Goal: Transaction & Acquisition: Purchase product/service

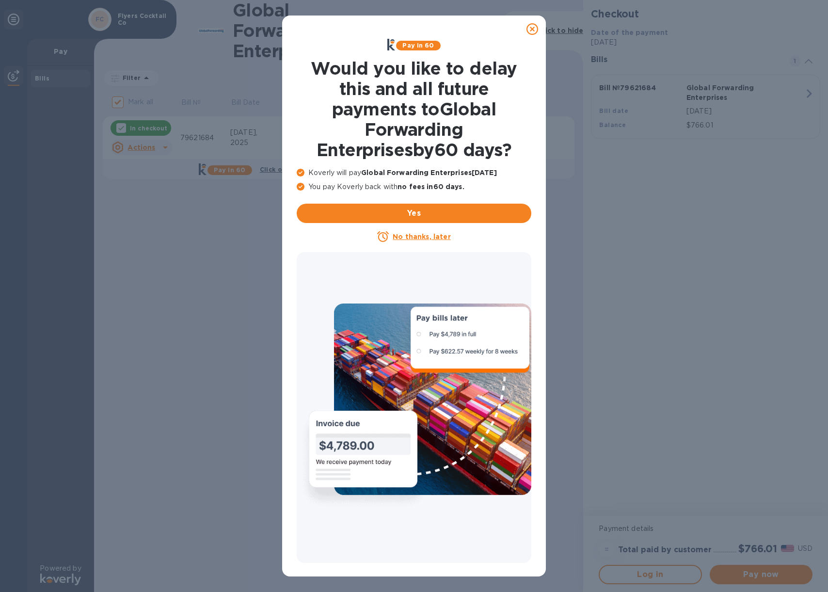
click at [535, 29] on icon at bounding box center [533, 29] width 12 height 12
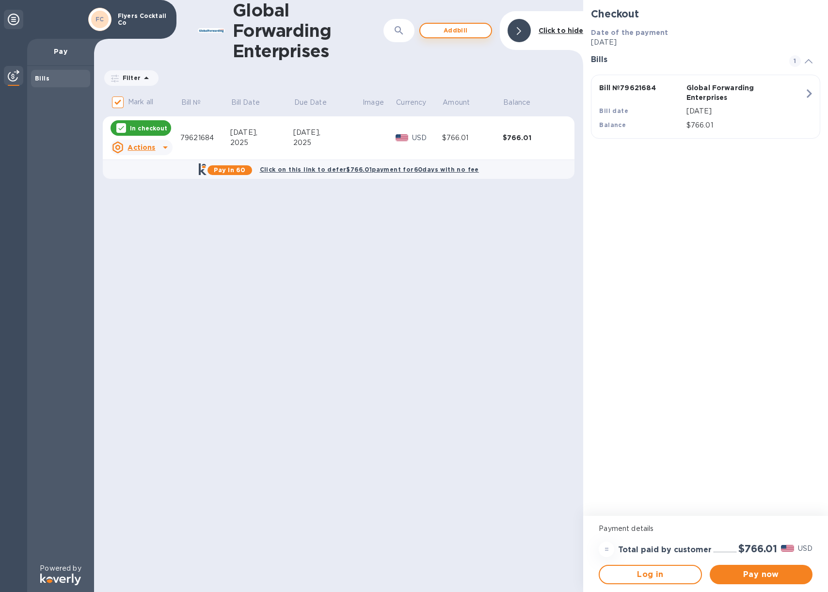
click at [461, 32] on span "Add bill" at bounding box center [455, 31] width 55 height 12
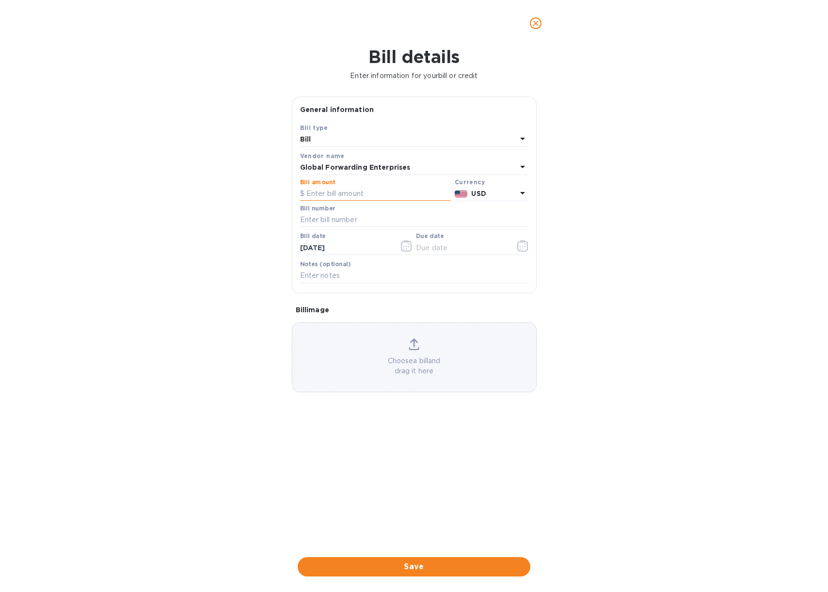
click at [339, 192] on input "text" at bounding box center [375, 194] width 151 height 15
paste input "423.18"
type input "423.18"
click at [332, 224] on input "text" at bounding box center [414, 220] width 228 height 15
paste input "79620640"
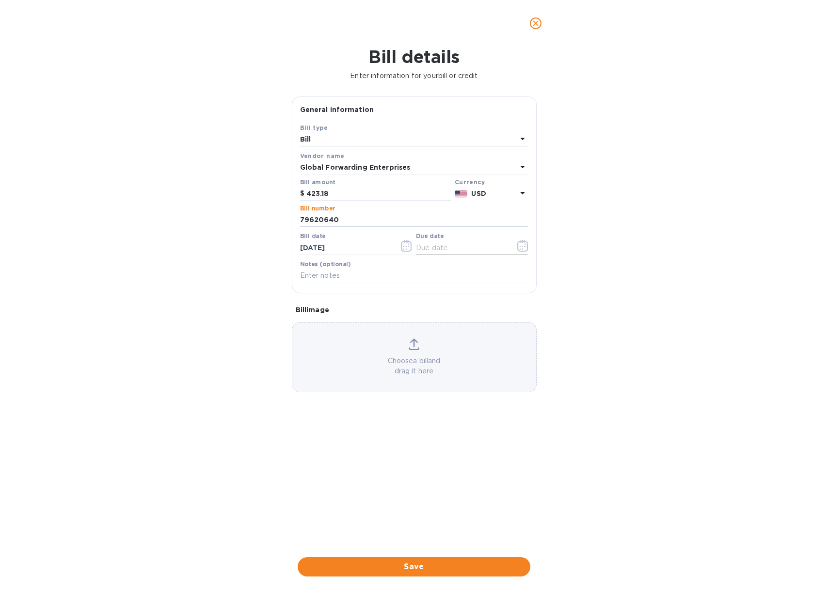
type input "79620640"
click at [435, 243] on input "text" at bounding box center [462, 247] width 92 height 15
click at [524, 247] on icon "button" at bounding box center [522, 246] width 11 height 12
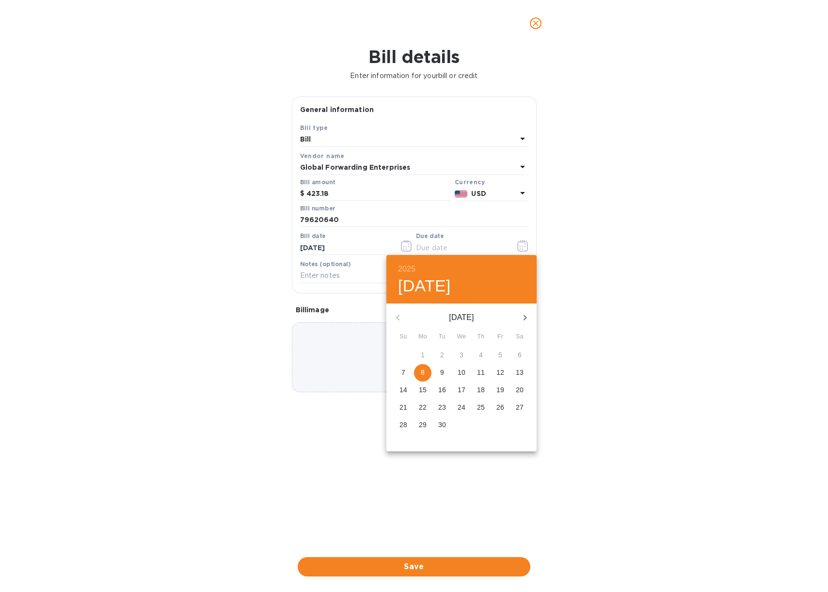
click at [422, 370] on p "8" at bounding box center [423, 372] width 4 height 10
type input "09/08/2025"
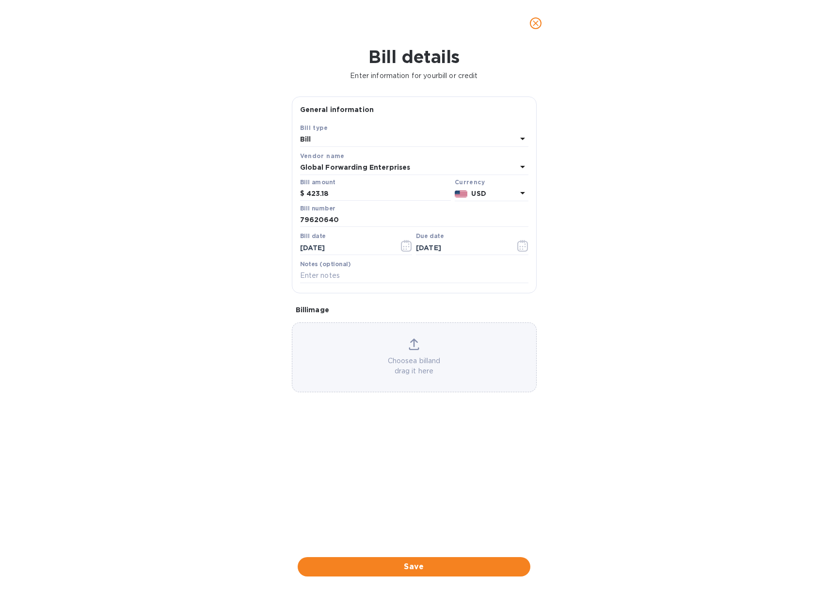
drag, startPoint x: 414, startPoint y: 566, endPoint x: 407, endPoint y: 543, distance: 24.2
click at [414, 566] on span "Save" at bounding box center [413, 567] width 217 height 12
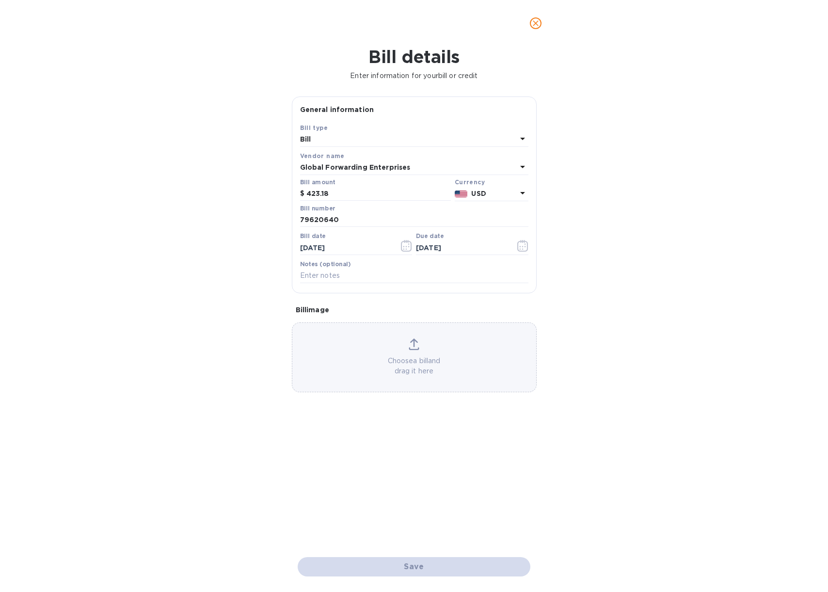
checkbox input "false"
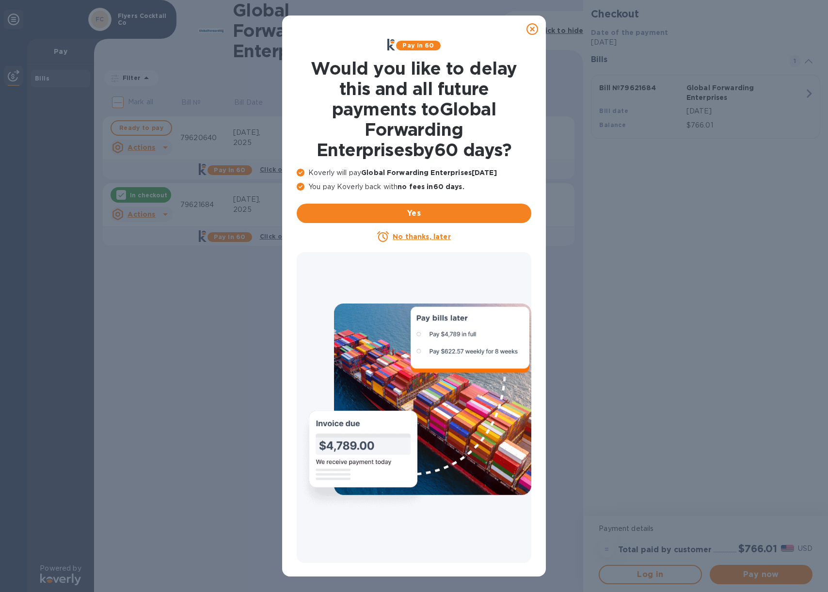
click at [533, 29] on icon at bounding box center [533, 29] width 12 height 12
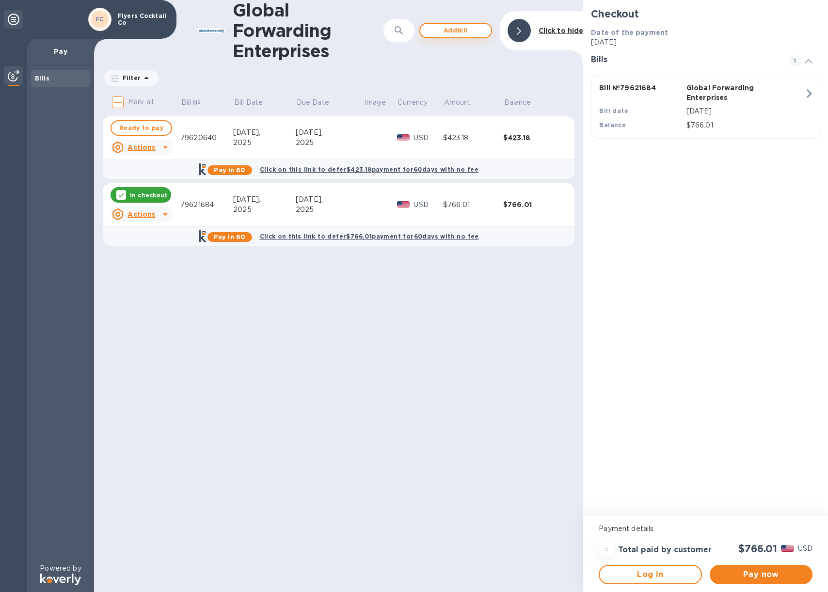
click at [460, 31] on span "Add bill" at bounding box center [455, 31] width 55 height 12
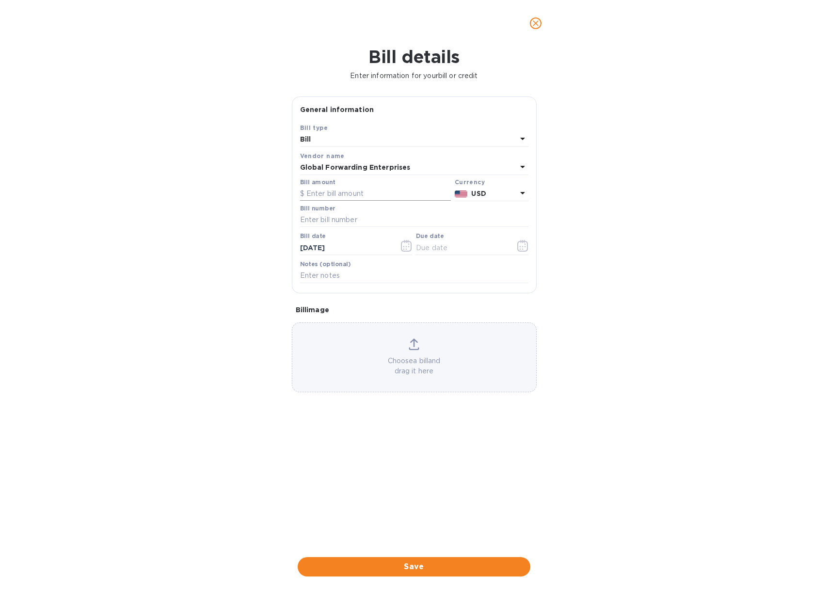
click at [340, 194] on input "text" at bounding box center [375, 194] width 151 height 15
paste input "896.66"
type input "896.66"
click at [339, 215] on input "text" at bounding box center [414, 220] width 228 height 15
drag, startPoint x: 112, startPoint y: 288, endPoint x: 41, endPoint y: 292, distance: 71.4
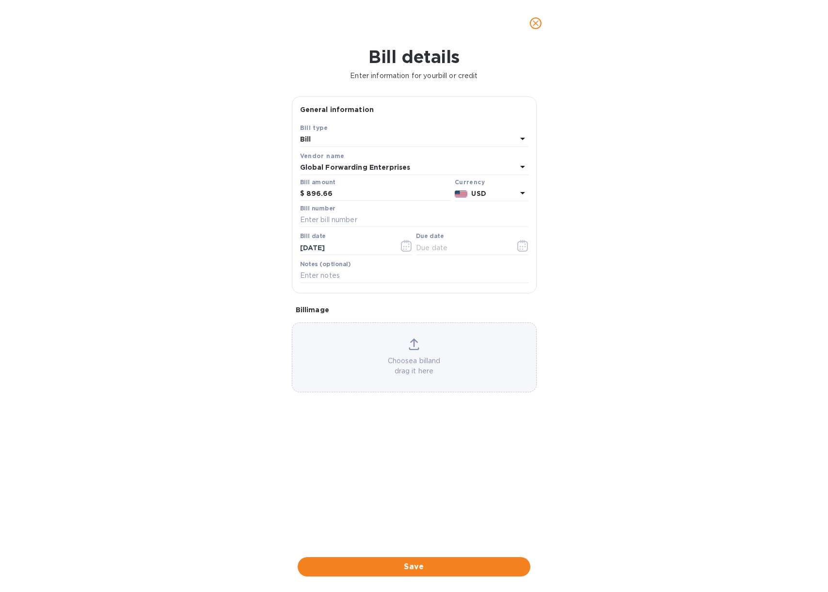
click at [111, 288] on div "Bill details Enter information for your bill or credit General information Save…" at bounding box center [414, 319] width 828 height 545
click at [347, 219] on input "text" at bounding box center [414, 220] width 228 height 15
paste input "79630653"
type input "79630653"
click at [447, 249] on input "text" at bounding box center [462, 247] width 92 height 15
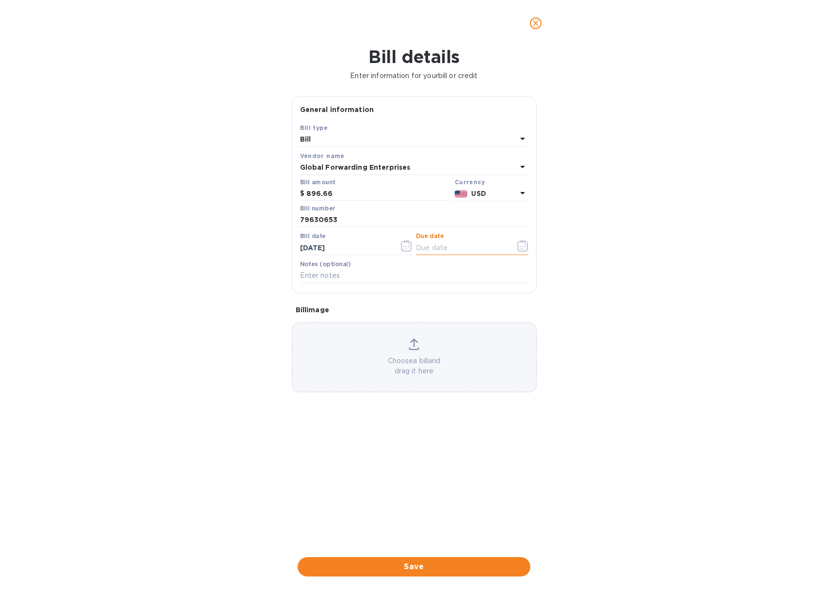
click at [523, 245] on icon "button" at bounding box center [522, 246] width 11 height 12
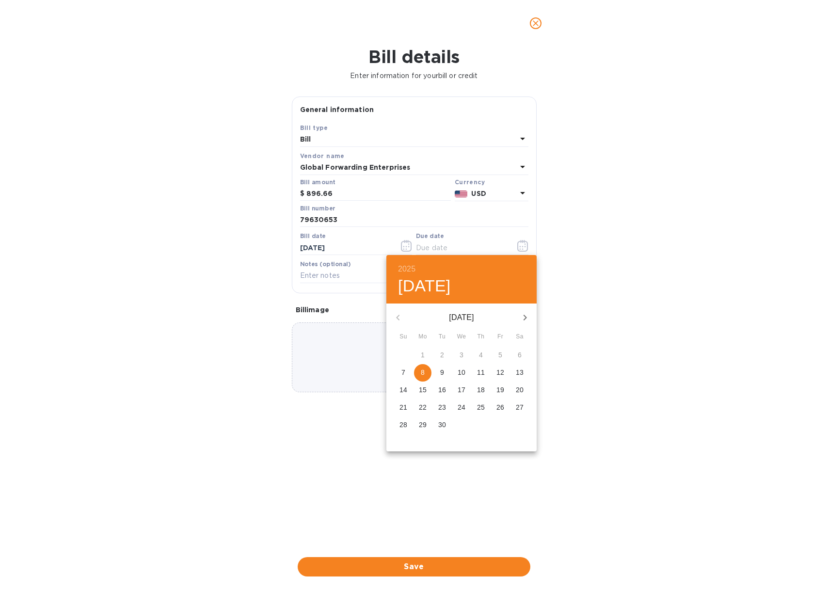
click at [421, 375] on p "8" at bounding box center [423, 372] width 4 height 10
type input "09/08/2025"
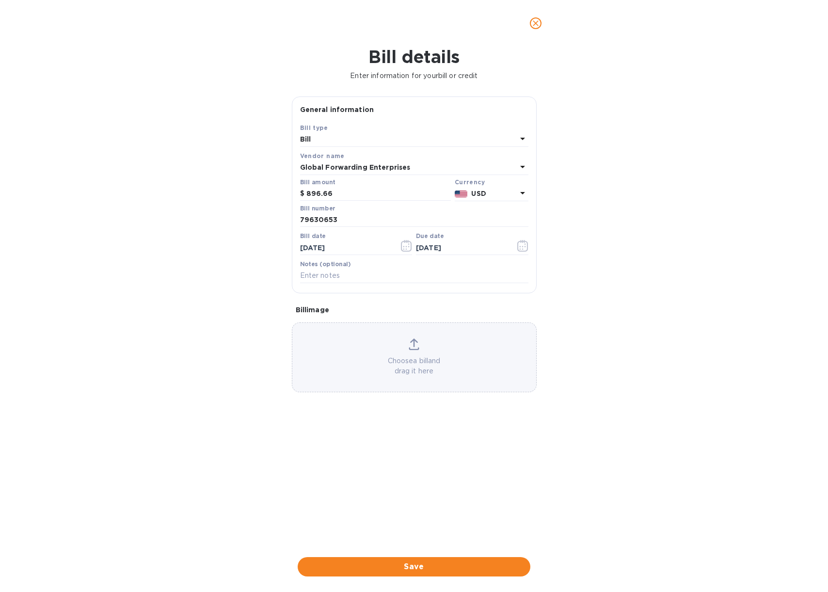
click at [265, 306] on div "Bill details Enter information for your bill or credit General information Save…" at bounding box center [414, 319] width 828 height 545
drag, startPoint x: 423, startPoint y: 573, endPoint x: 409, endPoint y: 558, distance: 20.6
click at [423, 573] on button "Save" at bounding box center [414, 566] width 233 height 19
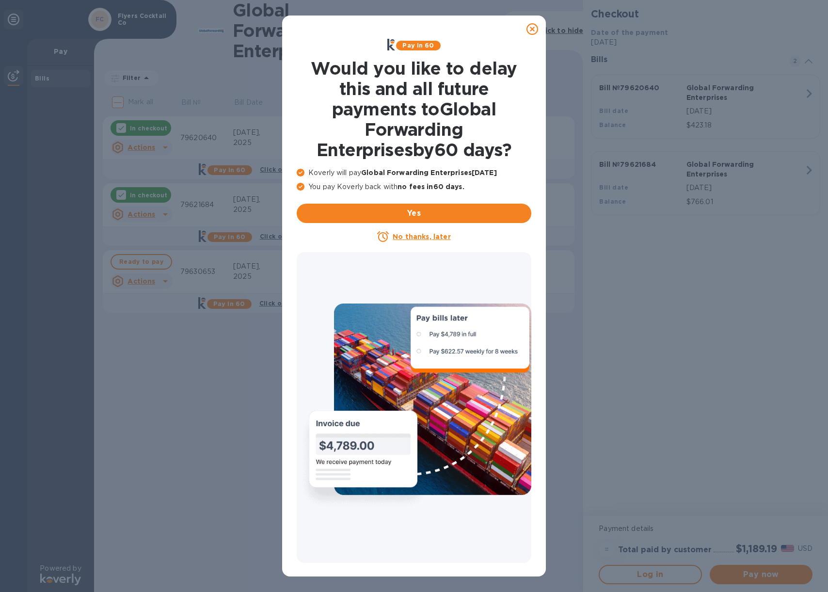
click at [534, 31] on icon at bounding box center [533, 29] width 12 height 12
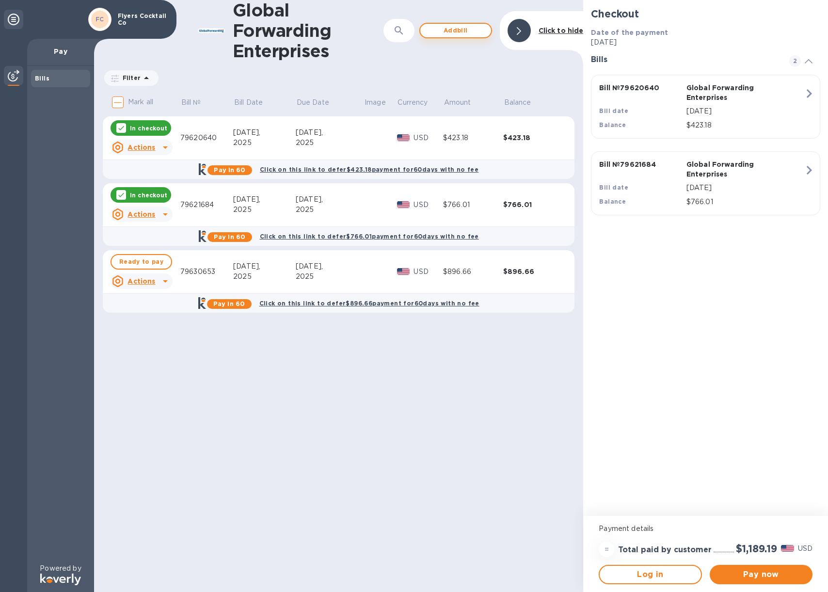
click at [458, 30] on span "Add bill" at bounding box center [455, 31] width 55 height 12
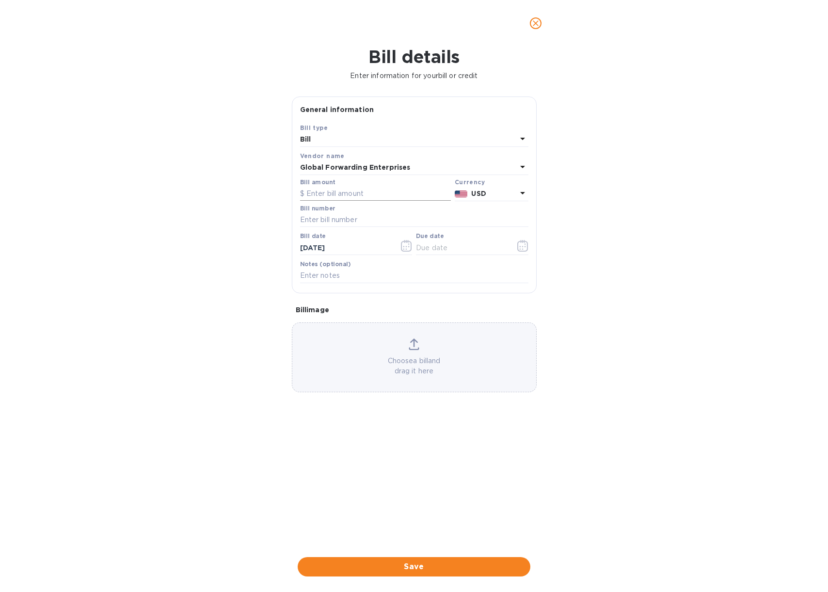
click at [350, 194] on input "text" at bounding box center [375, 194] width 151 height 15
paste input "1,015.24"
type input "1,015.24"
click at [344, 221] on input "text" at bounding box center [414, 220] width 228 height 15
drag, startPoint x: 106, startPoint y: 301, endPoint x: 45, endPoint y: 305, distance: 61.2
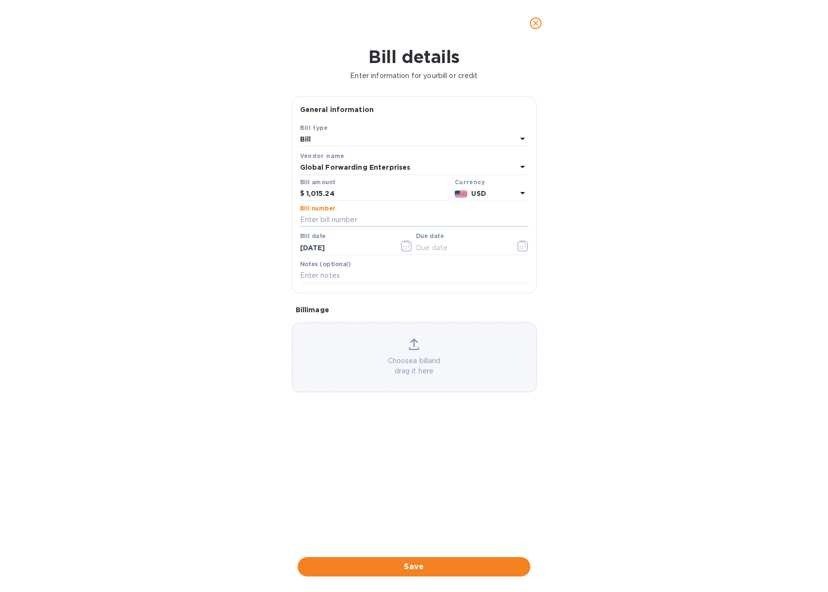
click at [106, 301] on div "Bill details Enter information for your bill or credit General information Save…" at bounding box center [414, 319] width 828 height 545
click at [348, 220] on input "text" at bounding box center [414, 220] width 228 height 15
paste input "79630602"
type input "79630602"
click at [261, 221] on div "Bill details Enter information for your bill or credit General information Save…" at bounding box center [414, 319] width 828 height 545
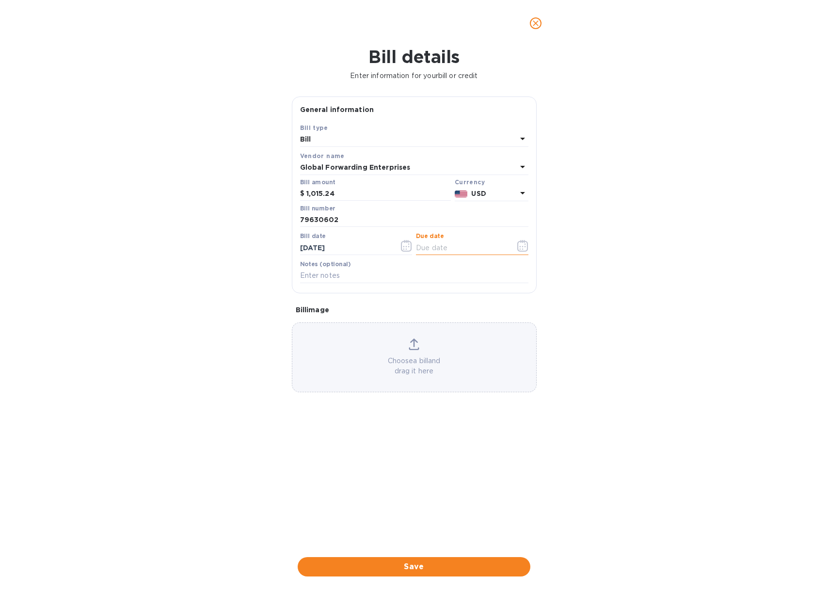
click at [445, 251] on input "text" at bounding box center [462, 247] width 92 height 15
click at [524, 244] on icon "button" at bounding box center [522, 246] width 11 height 12
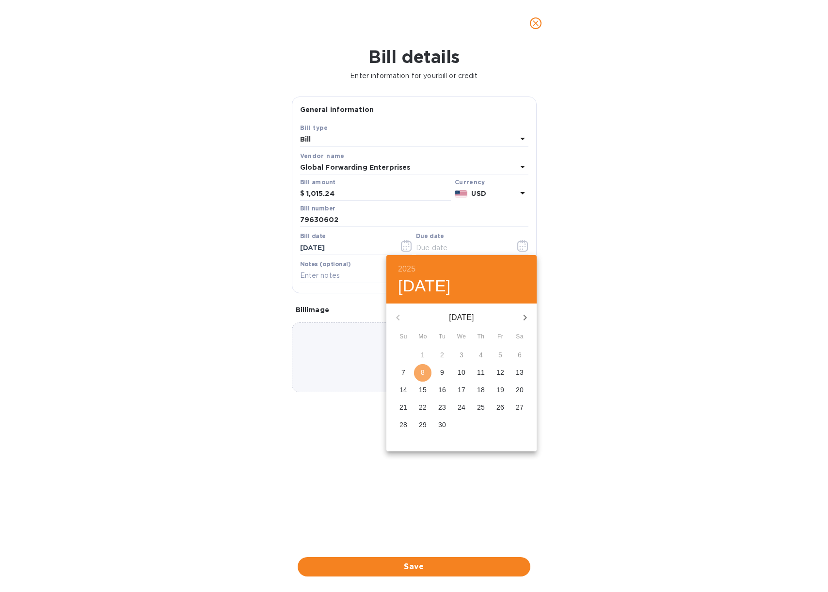
click at [424, 373] on p "8" at bounding box center [423, 372] width 4 height 10
type input "09/08/2025"
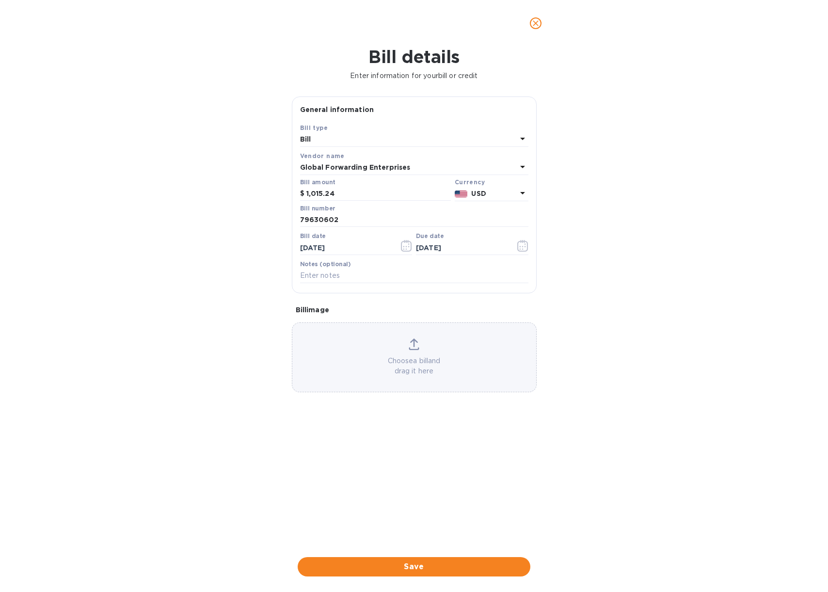
click at [241, 239] on div "Bill details Enter information for your bill or credit General information Save…" at bounding box center [414, 319] width 828 height 545
click at [416, 566] on span "Save" at bounding box center [413, 567] width 217 height 12
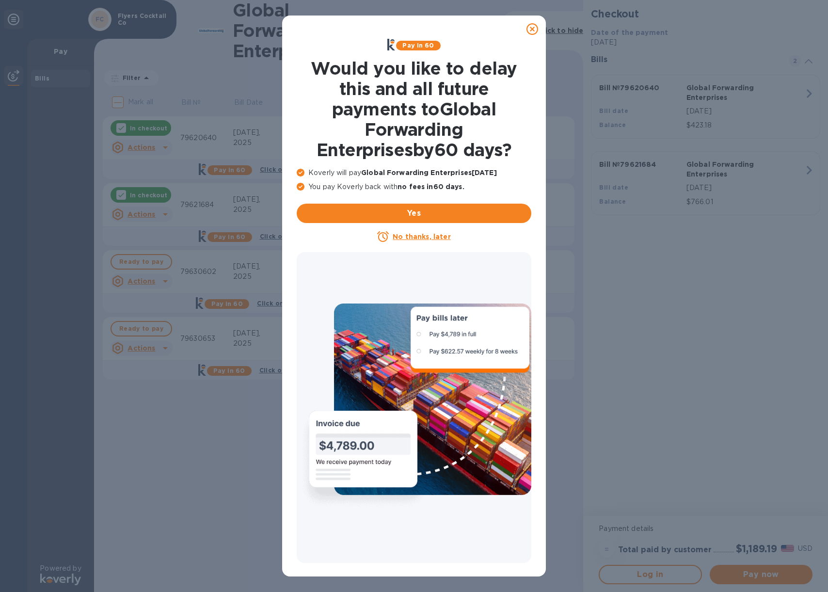
drag, startPoint x: 530, startPoint y: 28, endPoint x: 506, endPoint y: 37, distance: 26.2
click at [530, 29] on icon at bounding box center [533, 29] width 12 height 12
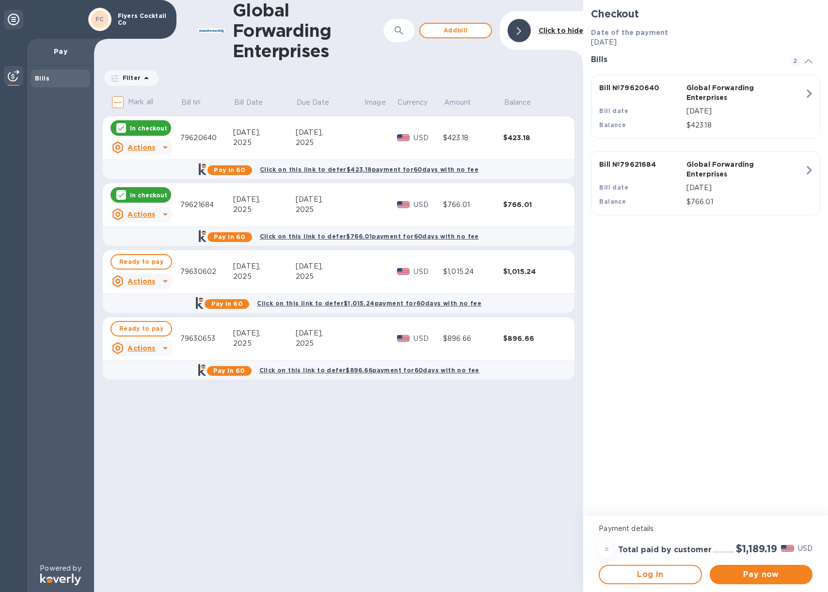
click at [262, 429] on div "Global Forwarding Enterprises ​ Add bill Click to hide Filter Amount Mark all B…" at bounding box center [338, 296] width 489 height 592
click at [164, 280] on icon at bounding box center [166, 281] width 12 height 12
click at [173, 416] on div at bounding box center [414, 296] width 828 height 592
click at [139, 261] on span "Ready to pay" at bounding box center [141, 262] width 44 height 12
click at [137, 328] on span "Ready to pay" at bounding box center [141, 329] width 44 height 12
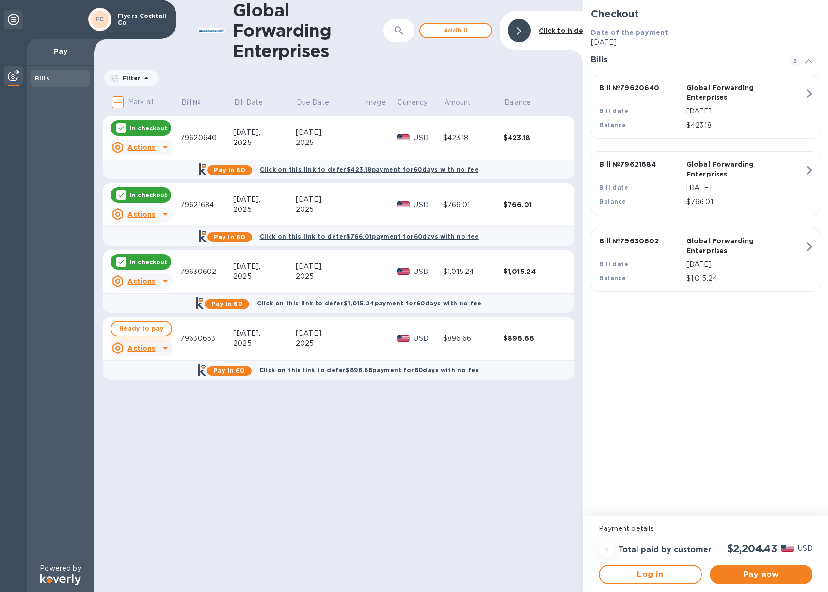
checkbox input "true"
click at [758, 575] on span "Pay now" at bounding box center [761, 575] width 87 height 12
click at [764, 574] on span "Pay now" at bounding box center [761, 575] width 87 height 12
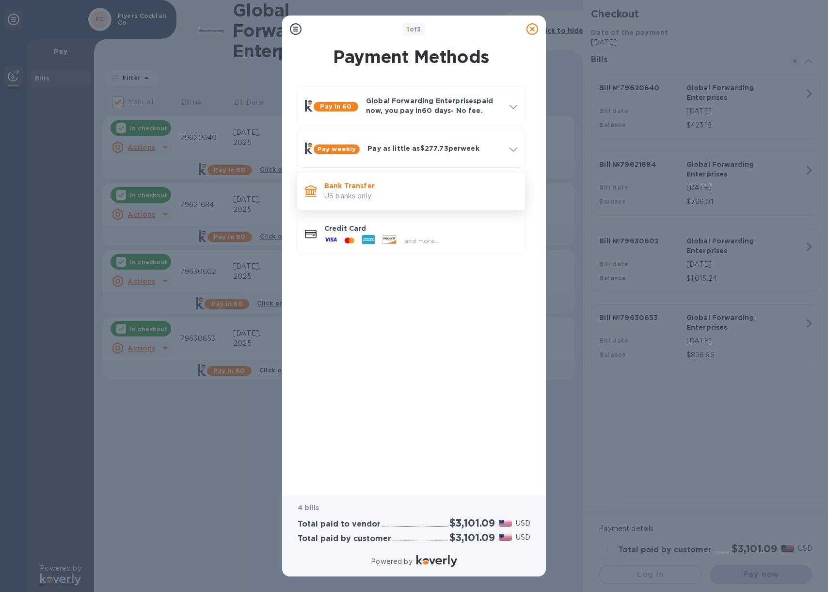
click at [407, 192] on p "US banks only." at bounding box center [420, 196] width 193 height 10
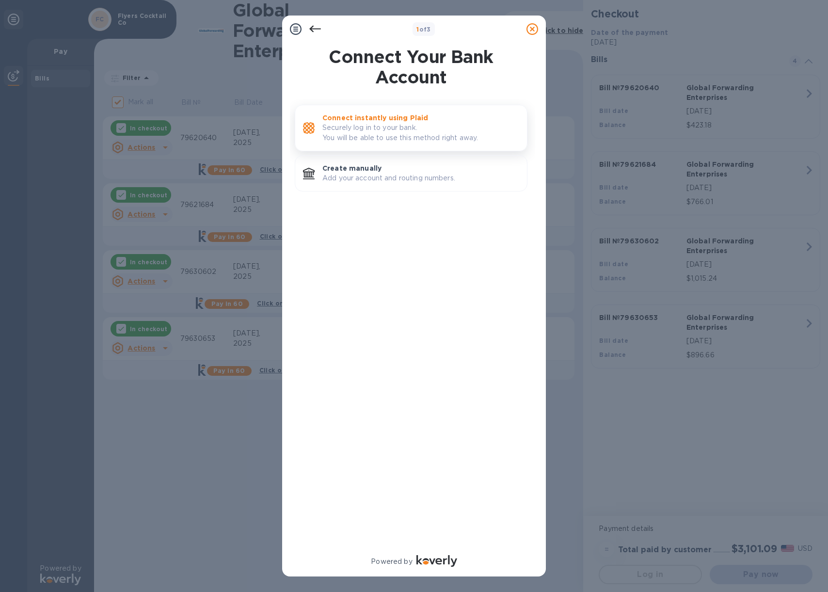
click at [407, 134] on p "Securely log in to your bank. You will be able to use this method right away." at bounding box center [420, 133] width 197 height 20
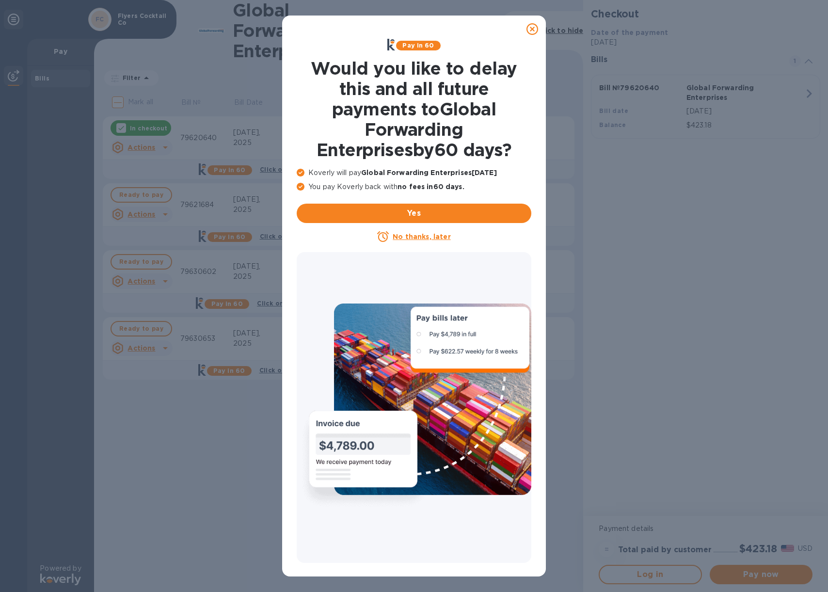
click at [534, 27] on icon at bounding box center [533, 29] width 12 height 12
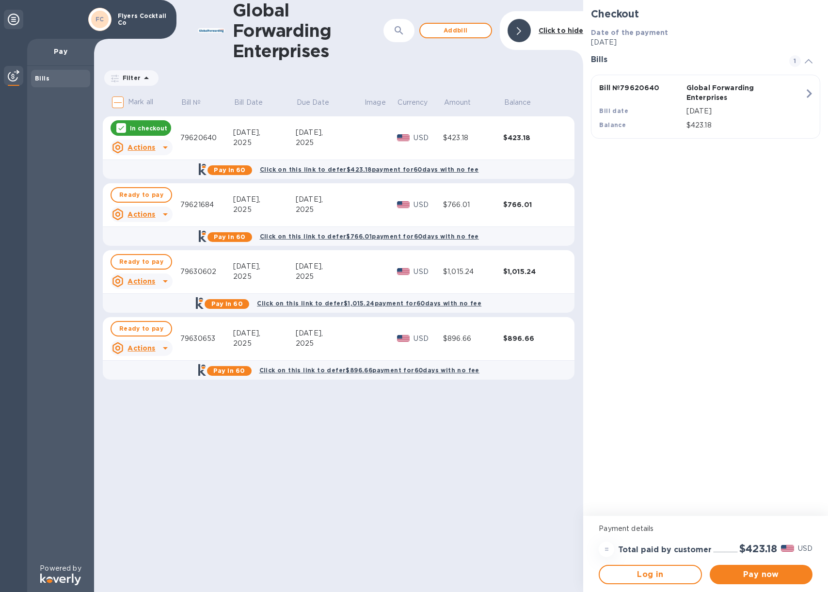
drag, startPoint x: 125, startPoint y: 195, endPoint x: 127, endPoint y: 203, distance: 8.1
click at [125, 195] on span "Ready to pay" at bounding box center [141, 195] width 44 height 12
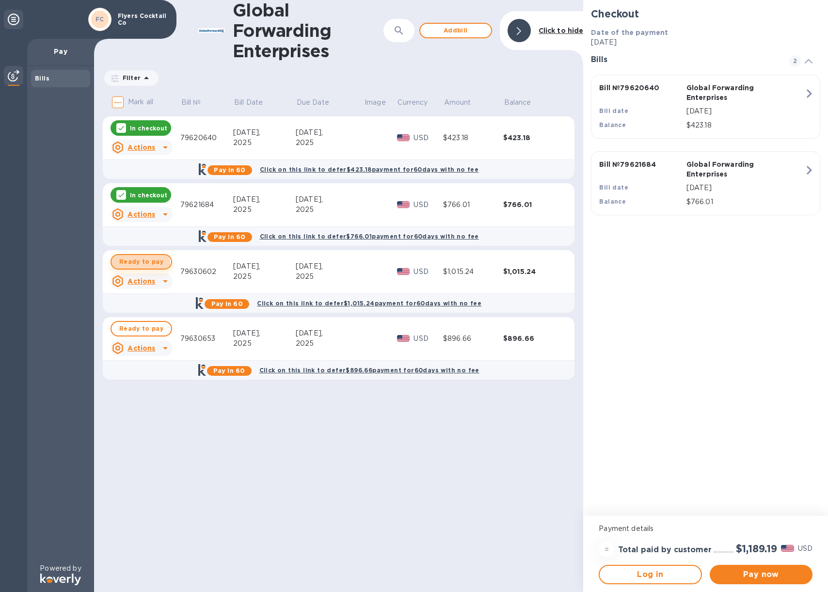
click at [134, 264] on span "Ready to pay" at bounding box center [141, 262] width 44 height 12
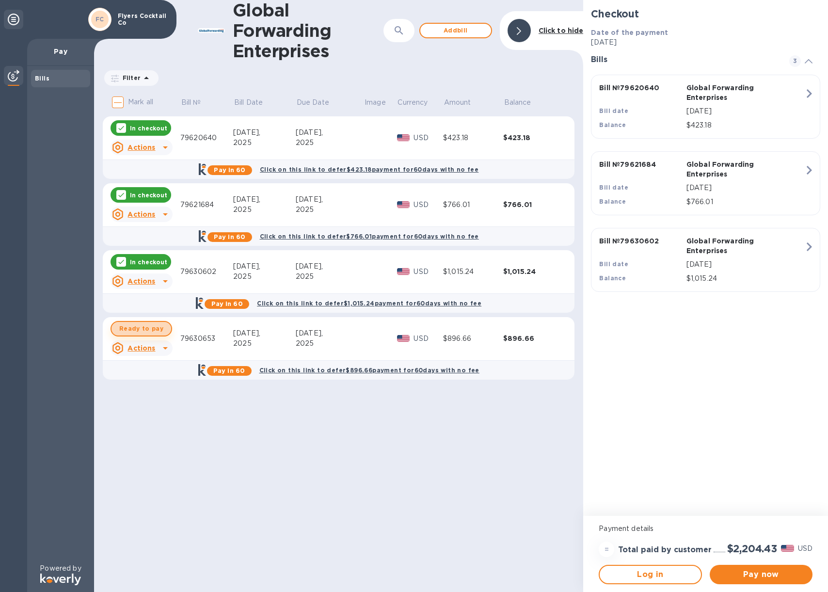
click at [144, 326] on span "Ready to pay" at bounding box center [141, 329] width 44 height 12
checkbox input "true"
click at [764, 573] on span "Pay now" at bounding box center [761, 575] width 87 height 12
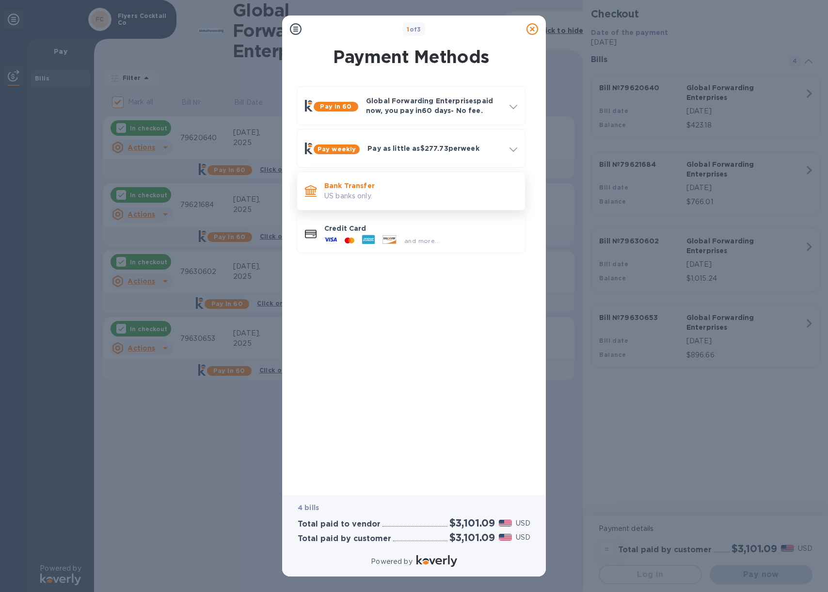
click at [407, 194] on p "US banks only." at bounding box center [420, 196] width 193 height 10
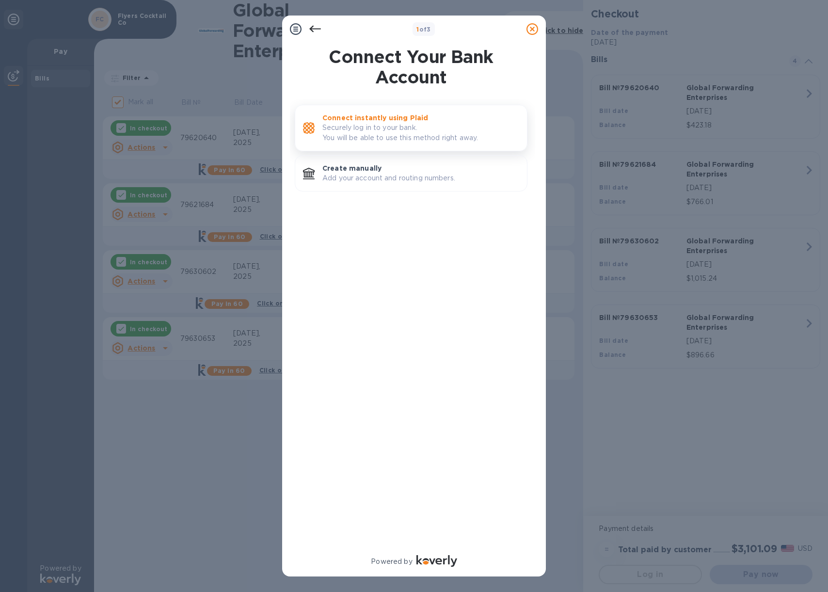
click at [406, 129] on p "Securely log in to your bank. You will be able to use this method right away." at bounding box center [420, 133] width 197 height 20
click at [422, 174] on p "Add your account and routing numbers." at bounding box center [420, 178] width 197 height 10
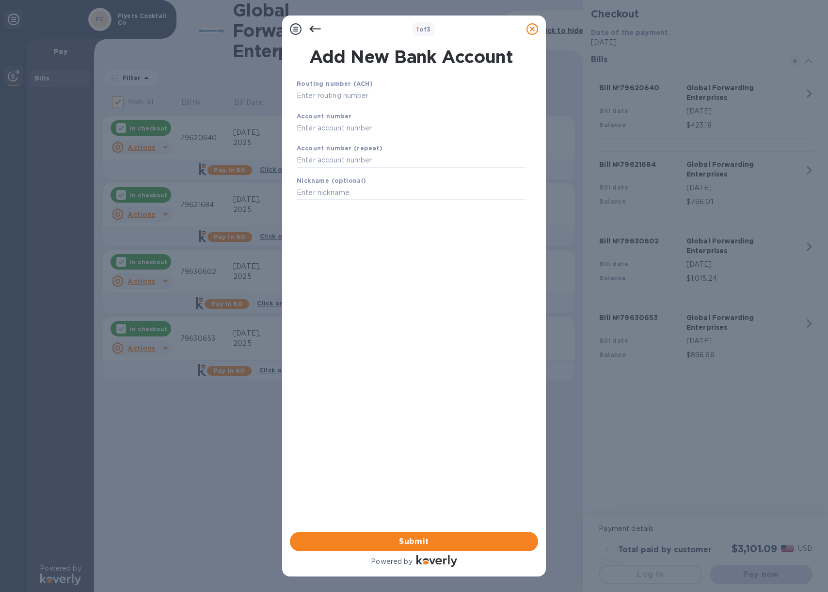
click at [314, 29] on icon at bounding box center [315, 29] width 12 height 12
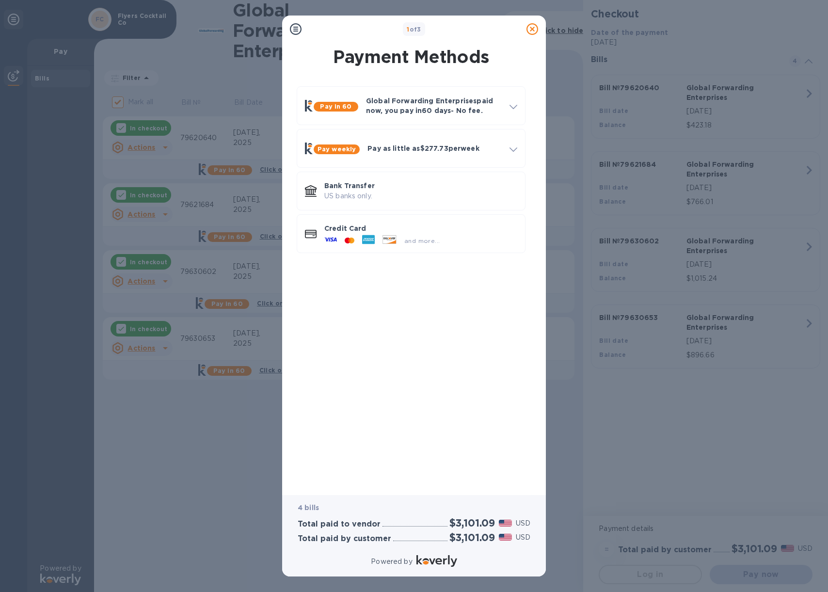
click at [298, 31] on icon at bounding box center [296, 29] width 12 height 12
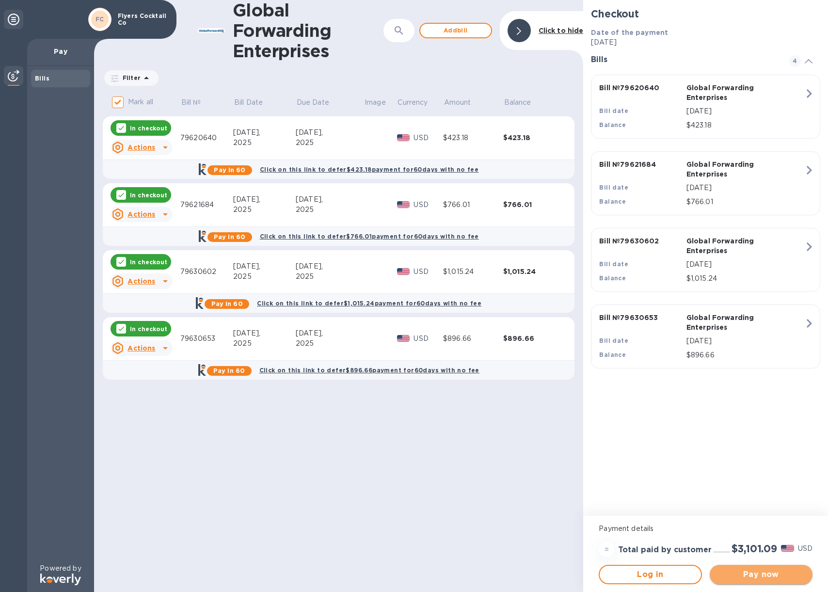
click at [760, 576] on span "Pay now" at bounding box center [761, 575] width 87 height 12
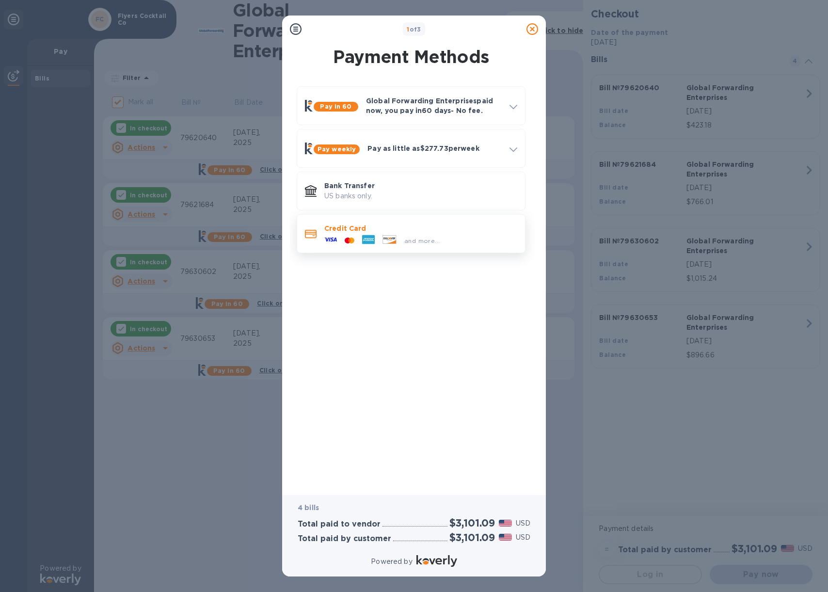
click at [449, 224] on p "Credit Card" at bounding box center [420, 229] width 193 height 10
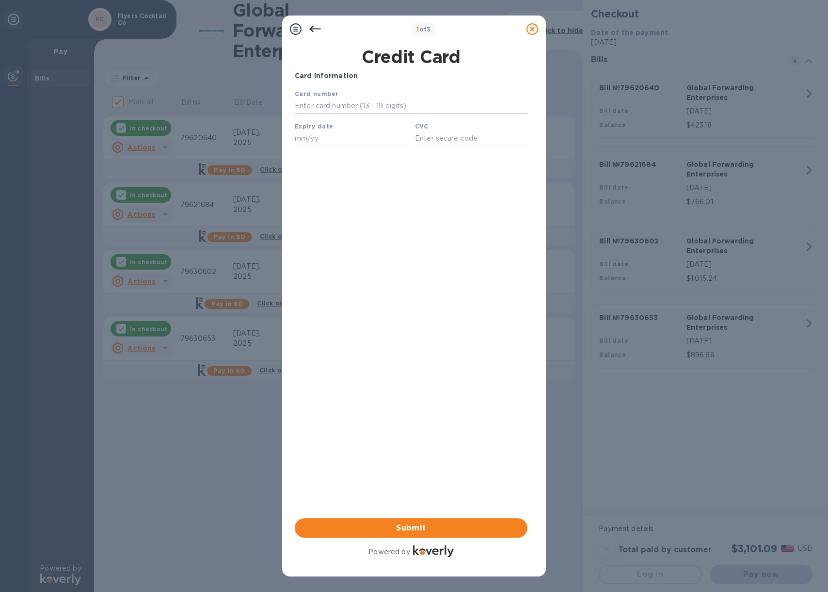
click at [332, 108] on input "text" at bounding box center [411, 106] width 233 height 15
type input "[CREDIT_CARD_NUMBER]"
click at [313, 140] on input "text" at bounding box center [351, 138] width 112 height 15
type input "07/30"
click at [443, 138] on input "text" at bounding box center [471, 138] width 112 height 15
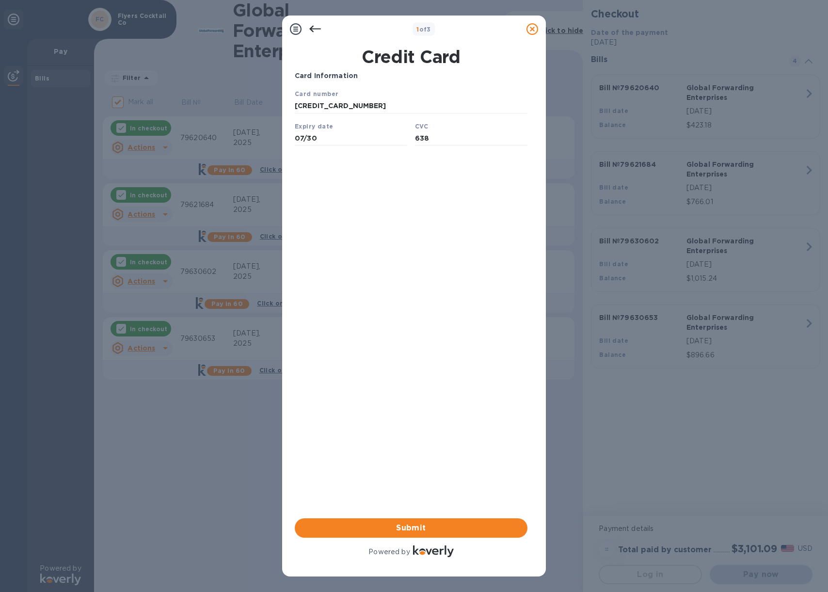
type input "638"
click at [420, 163] on div "Card Information Your browser does not support iframes Submit Powered by" at bounding box center [411, 315] width 233 height 488
click at [416, 530] on span "Submit" at bounding box center [411, 528] width 217 height 12
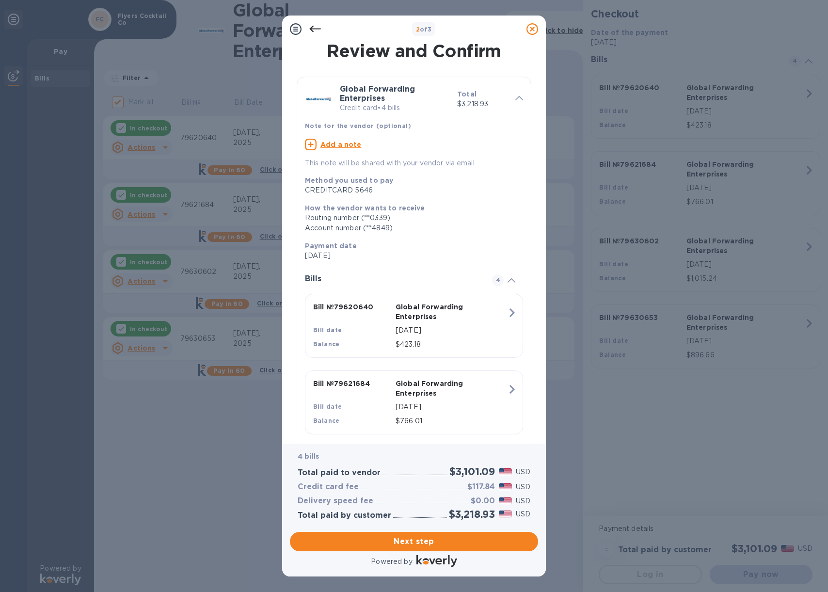
click at [314, 30] on icon at bounding box center [315, 29] width 12 height 12
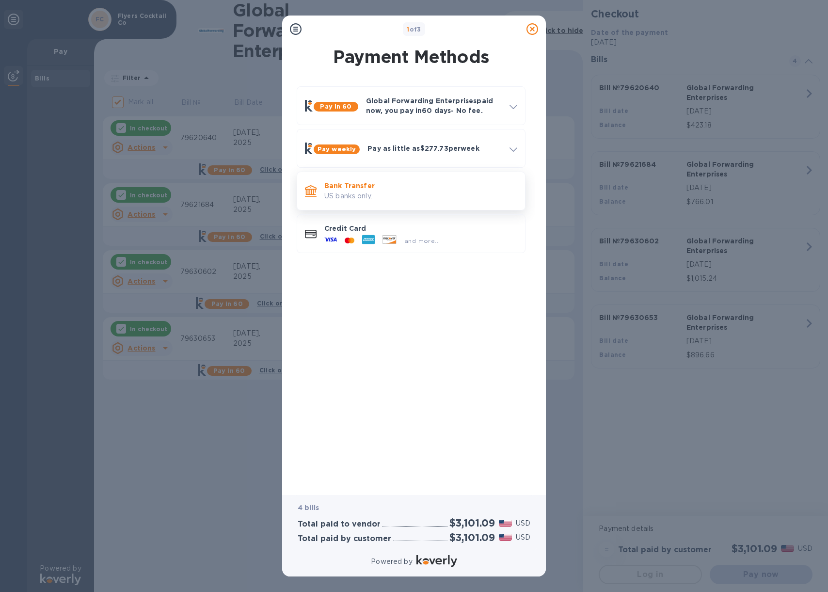
click at [411, 186] on p "Bank Transfer" at bounding box center [420, 186] width 193 height 10
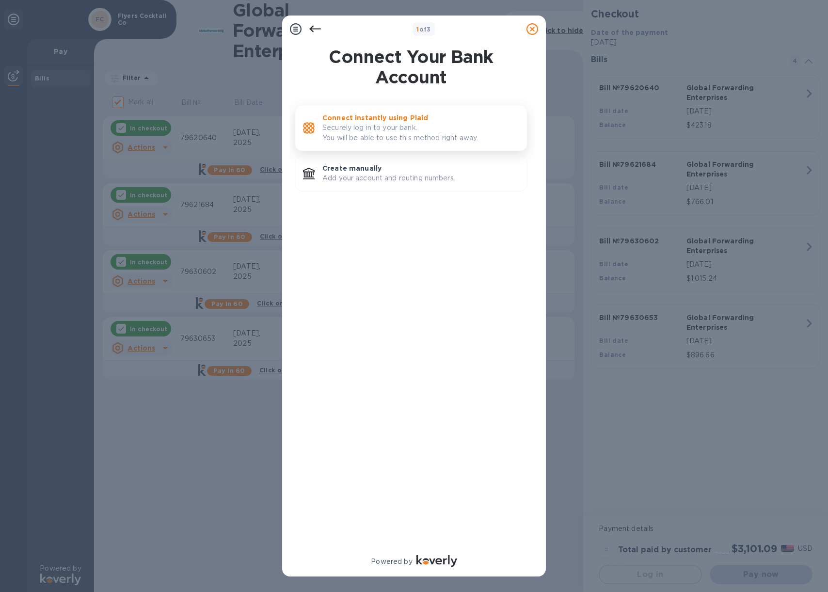
click at [399, 124] on p "Securely log in to your bank. You will be able to use this method right away." at bounding box center [420, 133] width 197 height 20
click at [401, 175] on p "Add your account and routing numbers." at bounding box center [420, 178] width 197 height 10
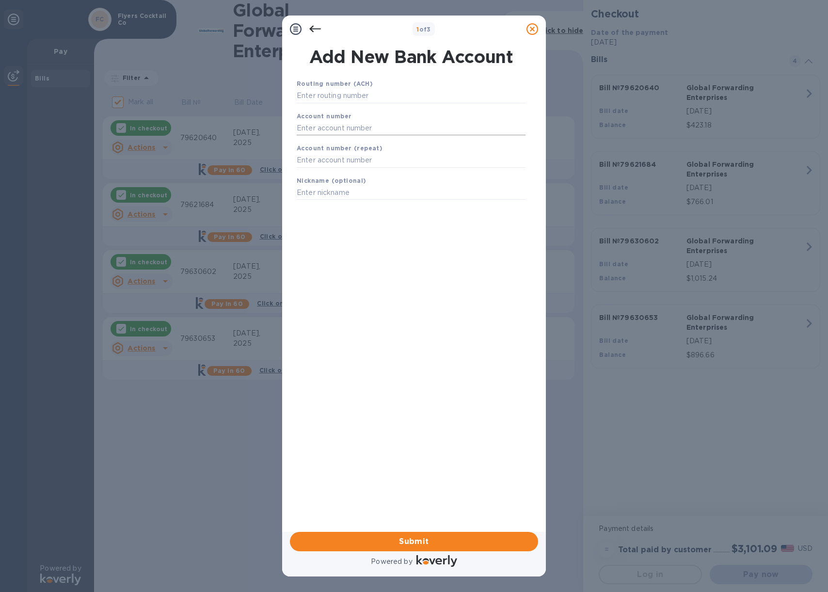
click at [357, 128] on input "text" at bounding box center [411, 128] width 229 height 15
paste input "1064760011"
type input "1064760011"
click at [376, 98] on input "text" at bounding box center [411, 96] width 229 height 15
paste input "122037760"
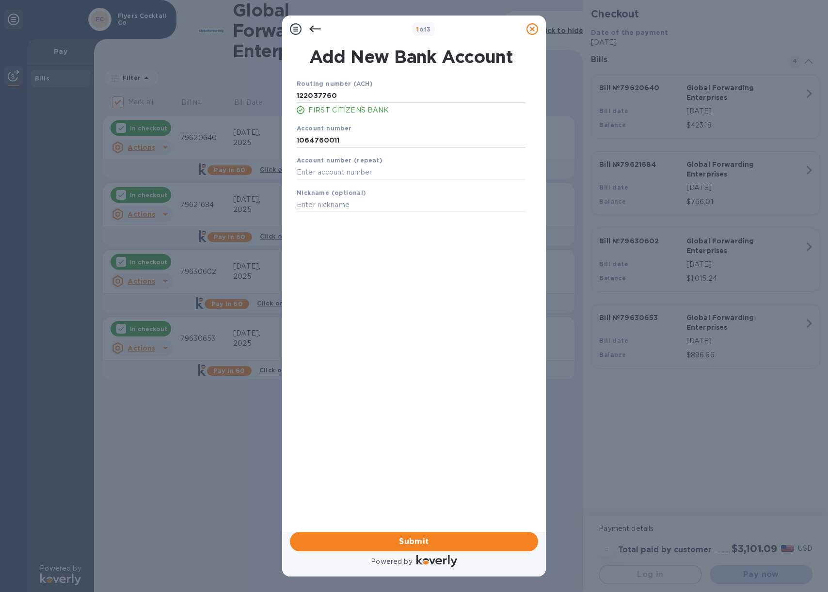
type input "122037760"
click at [327, 140] on input "1064760011" at bounding box center [411, 140] width 229 height 15
click at [332, 173] on input "text" at bounding box center [411, 172] width 229 height 15
paste input "1064760011"
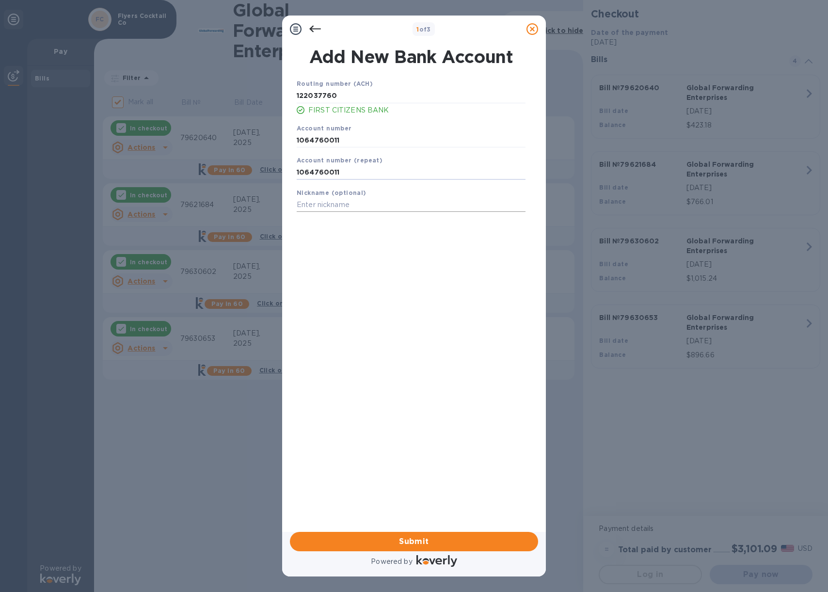
type input "1064760011"
click at [333, 206] on input "text" at bounding box center [411, 205] width 229 height 15
type input "Flyers FCB 0011"
click at [416, 543] on span "Submit" at bounding box center [414, 542] width 233 height 12
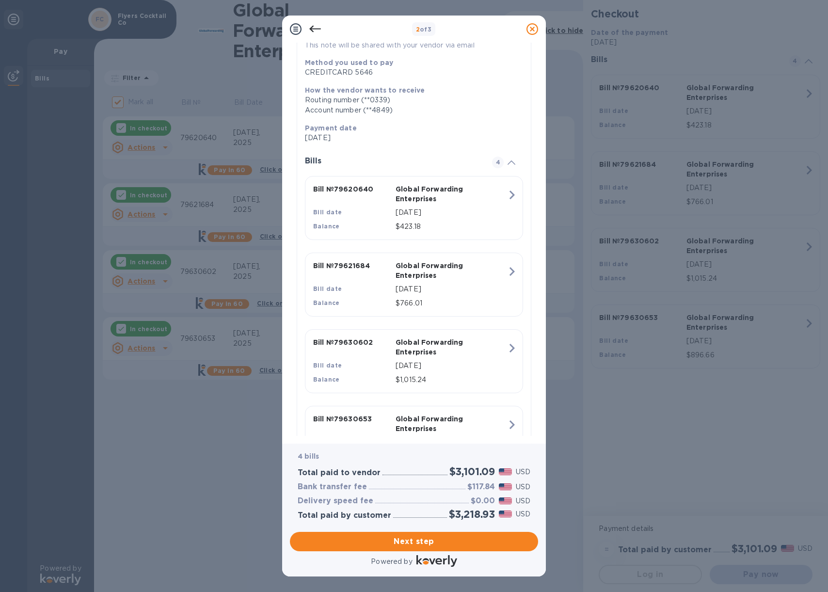
scroll to position [176, 0]
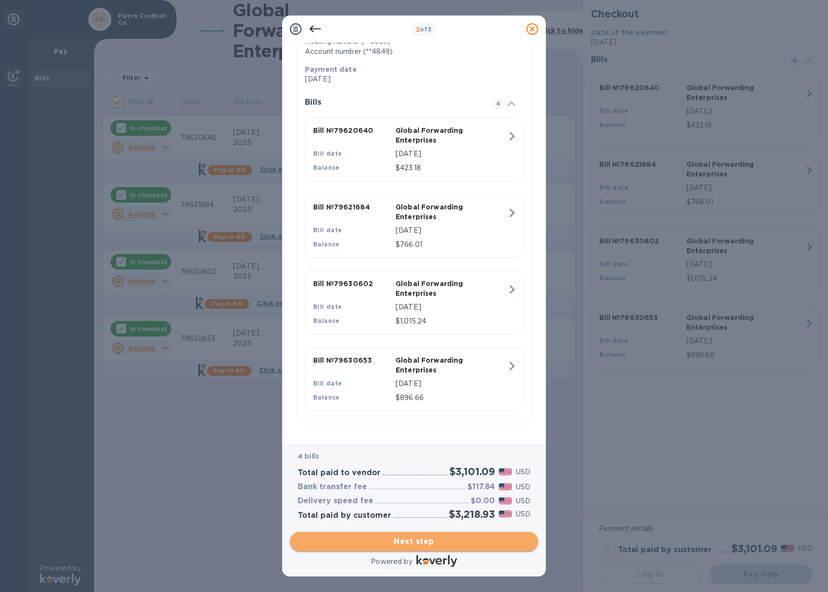
click at [408, 541] on span "Next step" at bounding box center [414, 542] width 233 height 12
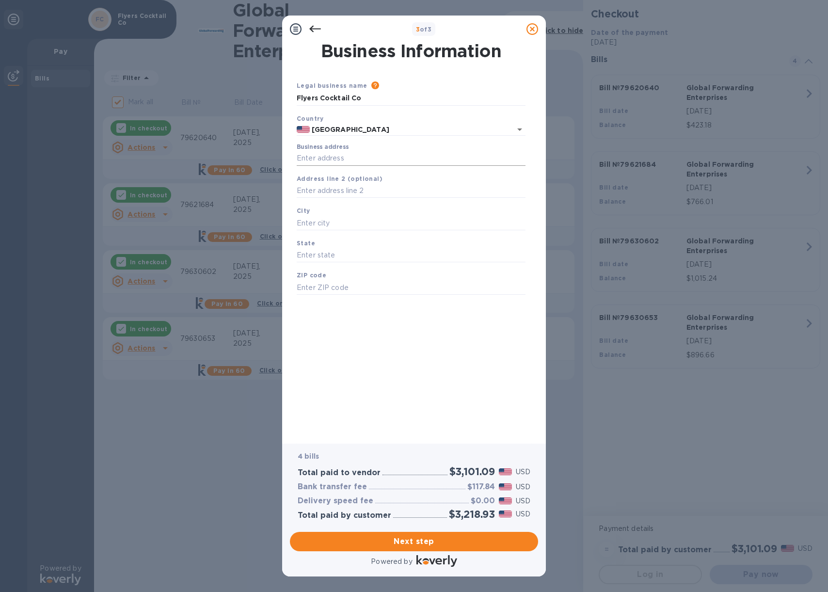
click at [341, 160] on input "Business address" at bounding box center [411, 158] width 229 height 15
type input "[STREET_ADDRESS]"
click at [363, 192] on input "text" at bounding box center [411, 191] width 229 height 15
type input "201"
type input "Brookyn"
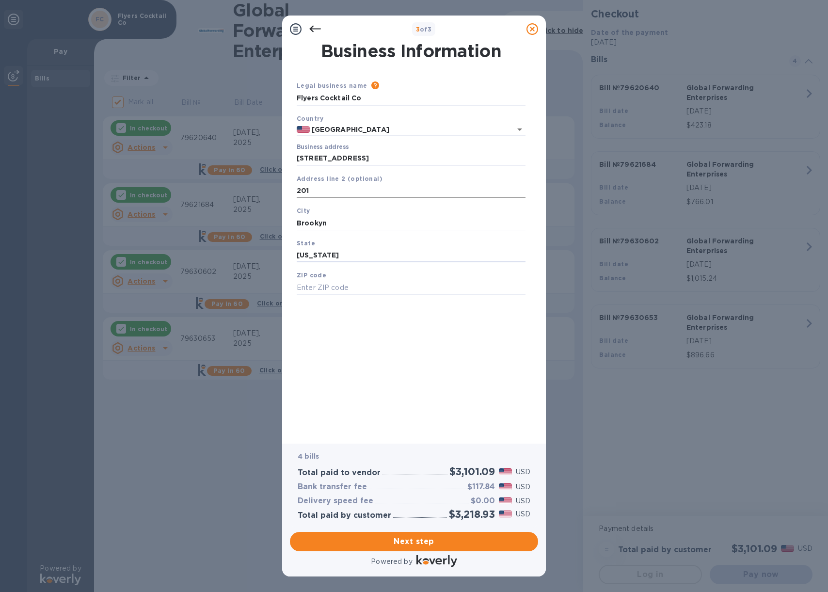
type input "[US_STATE]"
type input "11249"
click at [384, 334] on div "Business Information Legal business name Please provide the legal name that app…" at bounding box center [414, 236] width 239 height 387
click at [420, 540] on span "Next step" at bounding box center [414, 542] width 233 height 12
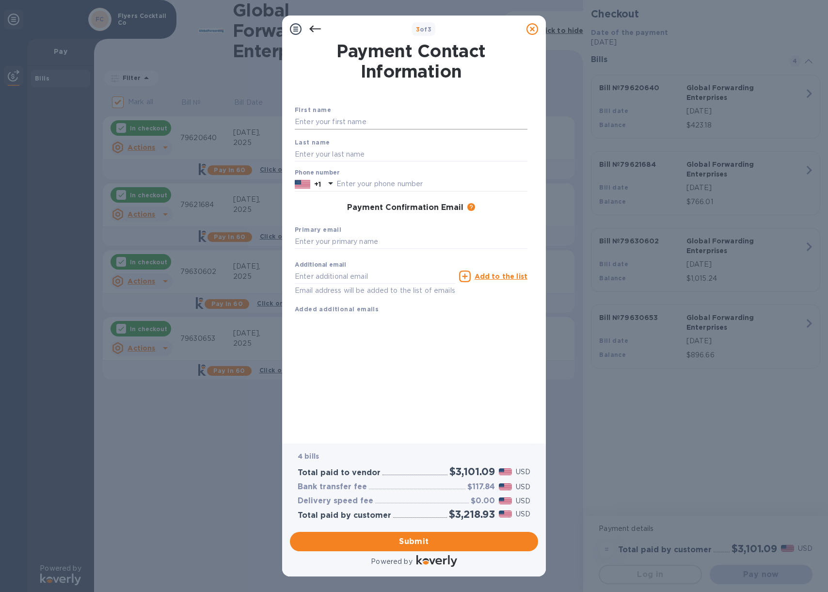
click at [352, 121] on input "text" at bounding box center [411, 122] width 233 height 15
type input "[PERSON_NAME]"
type input "4049062237"
type input "[PERSON_NAME][EMAIL_ADDRESS][DOMAIN_NAME]"
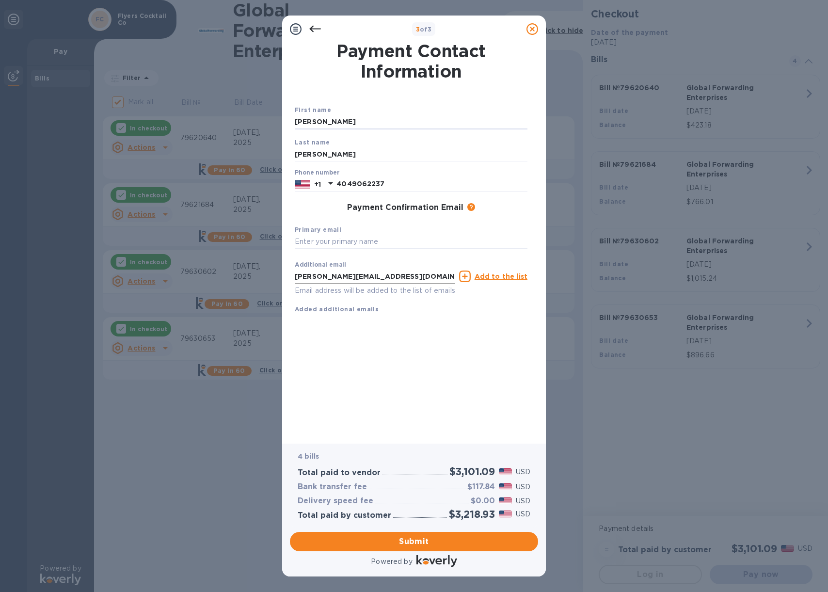
click at [341, 277] on input "[PERSON_NAME][EMAIL_ADDRESS][DOMAIN_NAME]" at bounding box center [375, 276] width 160 height 15
click at [343, 243] on input "text" at bounding box center [411, 242] width 233 height 15
paste input "[PERSON_NAME][EMAIL_ADDRESS][DOMAIN_NAME]"
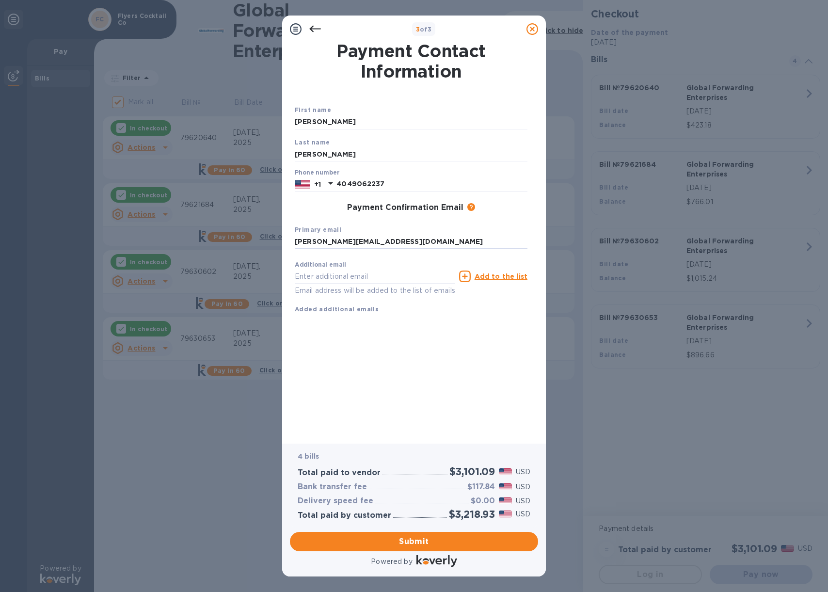
type input "[PERSON_NAME][EMAIL_ADDRESS][DOMAIN_NAME]"
click at [407, 330] on div "First name [PERSON_NAME] Last name [PERSON_NAME] Phone number [PHONE_NUMBER] Pa…" at bounding box center [411, 217] width 233 height 225
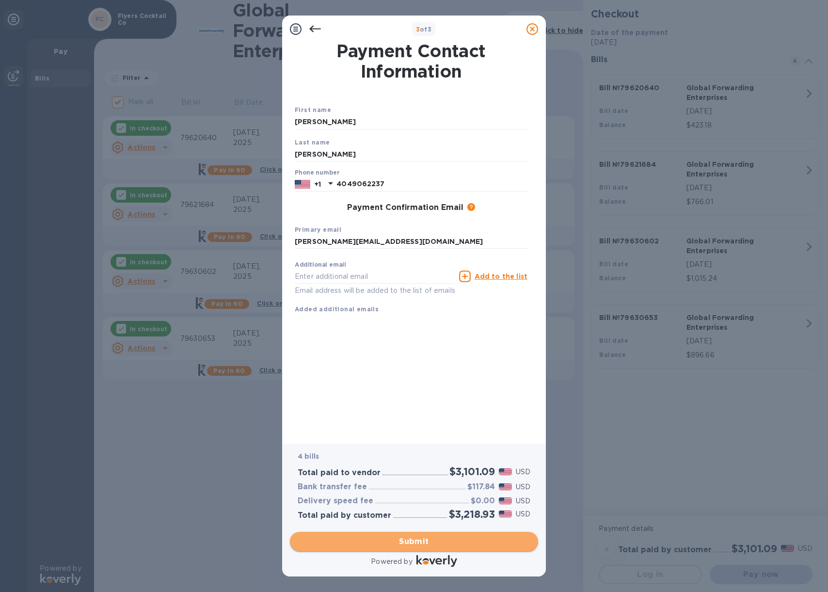
click at [426, 541] on span "Submit" at bounding box center [414, 542] width 233 height 12
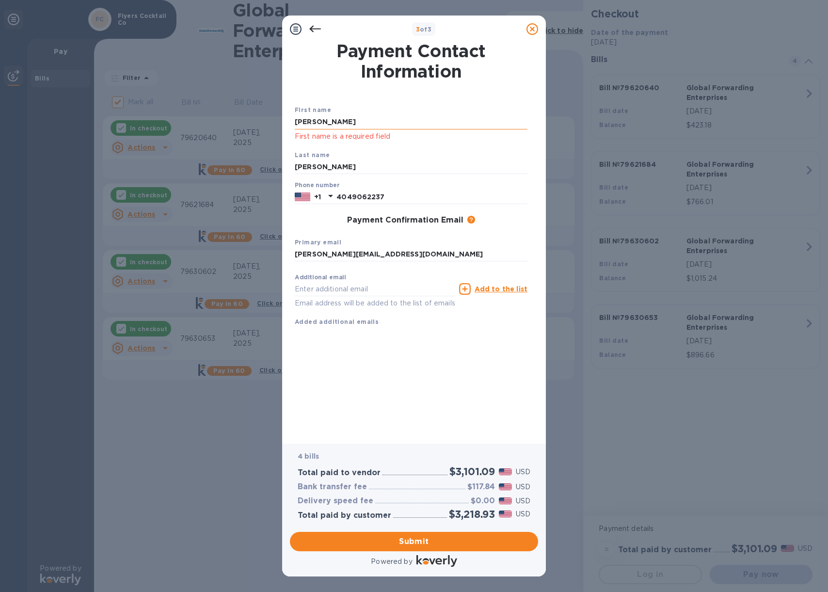
click at [366, 121] on input "[PERSON_NAME]" at bounding box center [411, 122] width 233 height 15
type input "[PERSON_NAME]"
click at [329, 163] on input "[PERSON_NAME]" at bounding box center [411, 167] width 233 height 15
type input "[PERSON_NAME]"
click at [313, 240] on b "Primary email" at bounding box center [318, 242] width 47 height 7
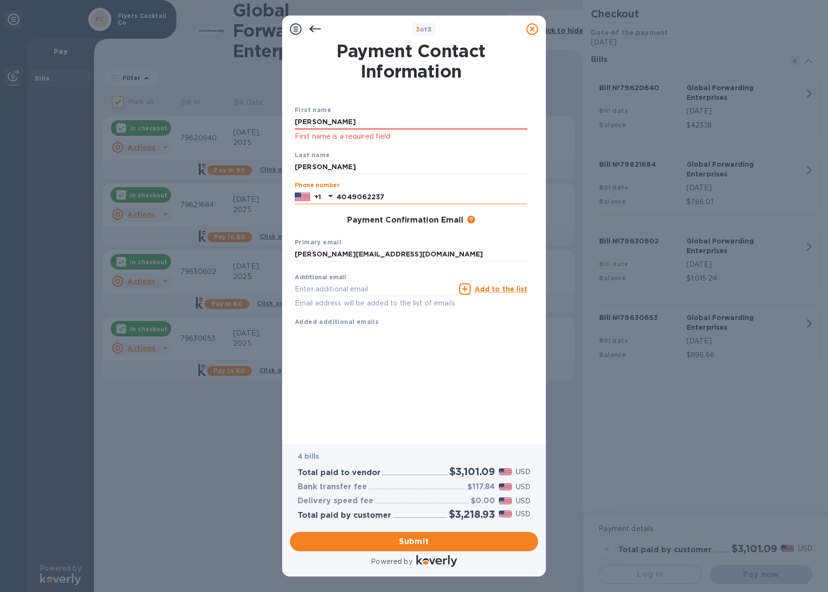
click at [408, 196] on input "4049062237" at bounding box center [431, 197] width 191 height 15
type input "4049062237"
click at [487, 155] on div "Last name [PERSON_NAME]" at bounding box center [411, 162] width 240 height 32
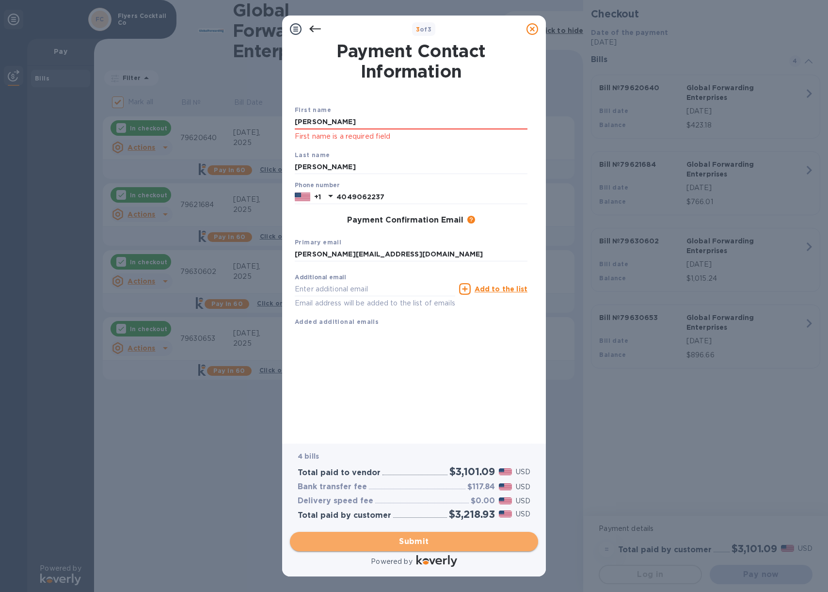
click at [435, 539] on span "Submit" at bounding box center [414, 542] width 233 height 12
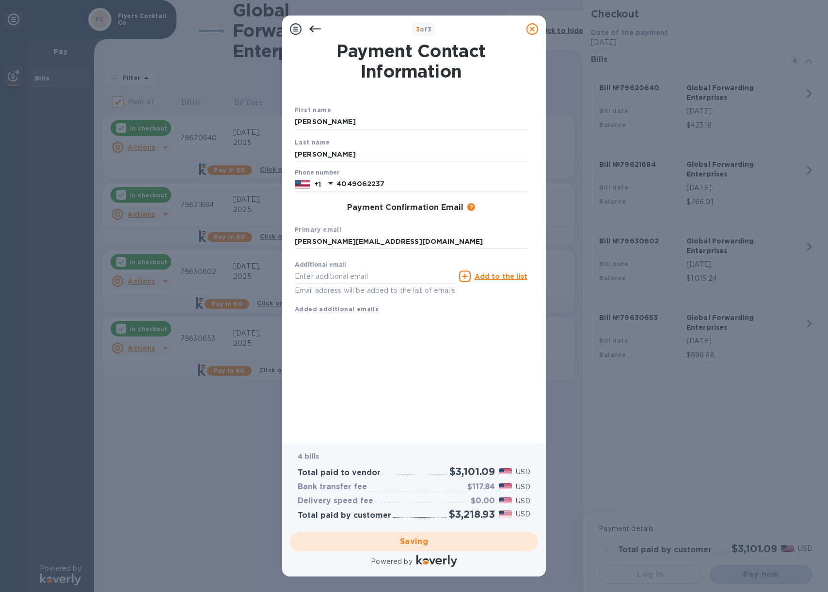
checkbox input "false"
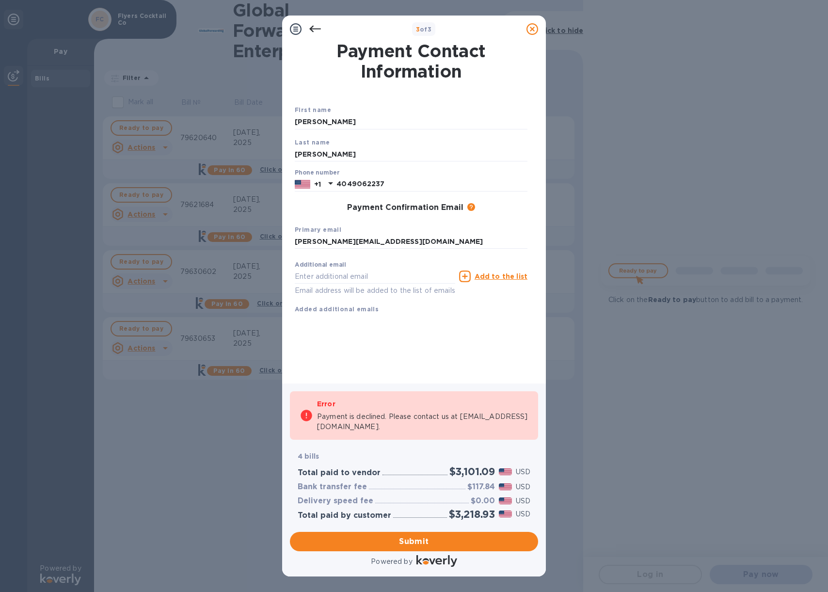
click at [410, 351] on div "Payment Contact Information First name [PERSON_NAME] Last name [PERSON_NAME] Ph…" at bounding box center [414, 206] width 239 height 327
click at [337, 241] on input "[PERSON_NAME][EMAIL_ADDRESS][DOMAIN_NAME]" at bounding box center [411, 242] width 233 height 15
click at [381, 241] on input "[PERSON_NAME][EMAIL_ADDRESS][DOMAIN_NAME]" at bounding box center [411, 242] width 233 height 15
click at [429, 322] on div "First name [PERSON_NAME] Last name [PERSON_NAME] Phone number [PHONE_NUMBER] Pa…" at bounding box center [411, 217] width 233 height 225
click at [316, 28] on icon at bounding box center [315, 29] width 12 height 12
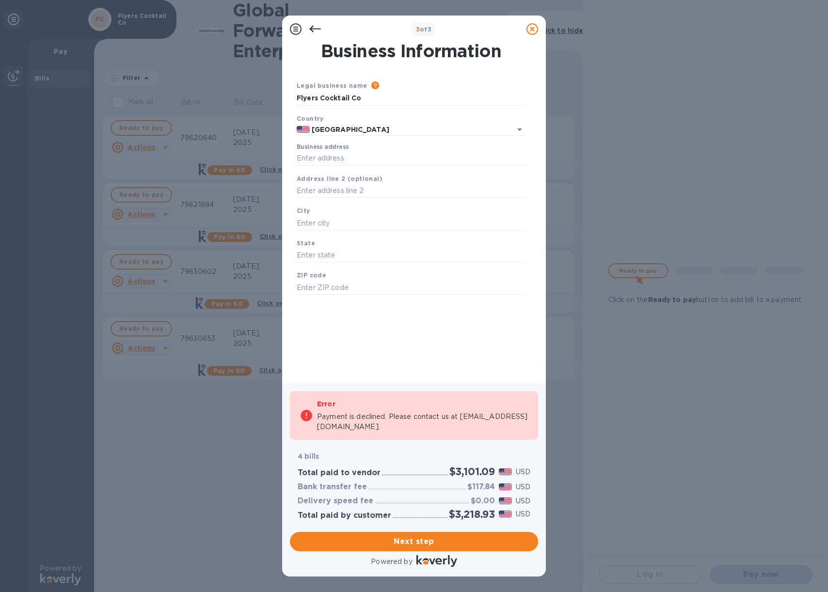
click at [314, 29] on icon at bounding box center [315, 29] width 12 height 7
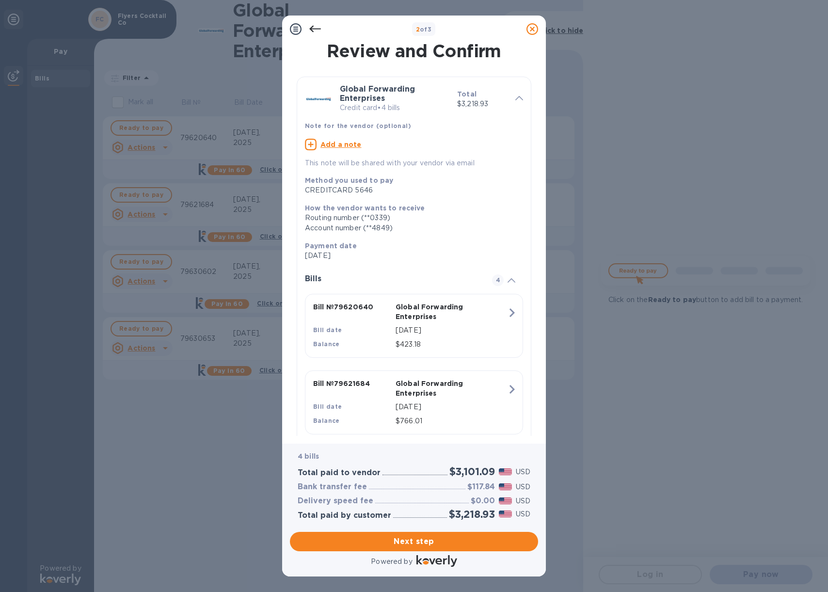
click at [317, 29] on icon at bounding box center [315, 29] width 12 height 7
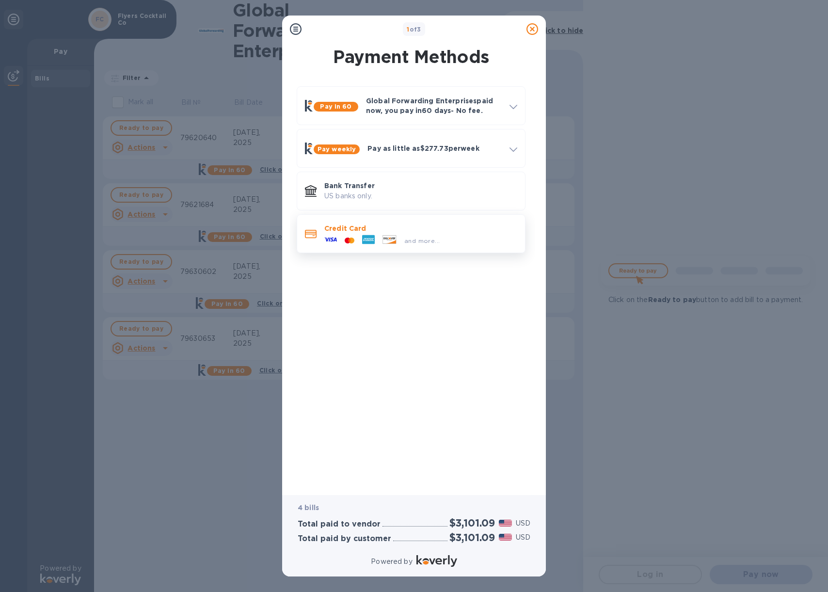
click at [436, 230] on p "Credit Card" at bounding box center [420, 229] width 193 height 10
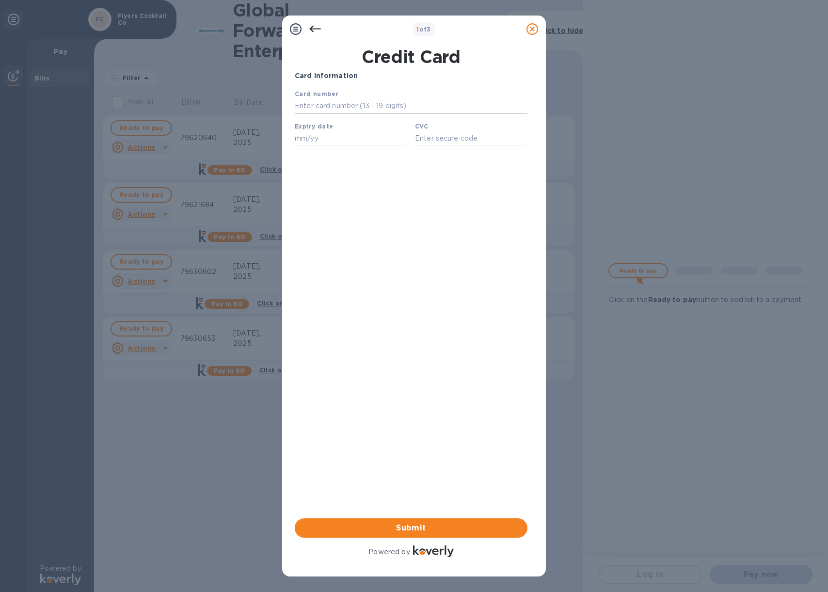
click at [331, 107] on input "text" at bounding box center [411, 106] width 233 height 15
click at [353, 106] on input "text" at bounding box center [411, 106] width 233 height 15
type input "[CREDIT_CARD_NUMBER]"
type input "07/30"
type input "638"
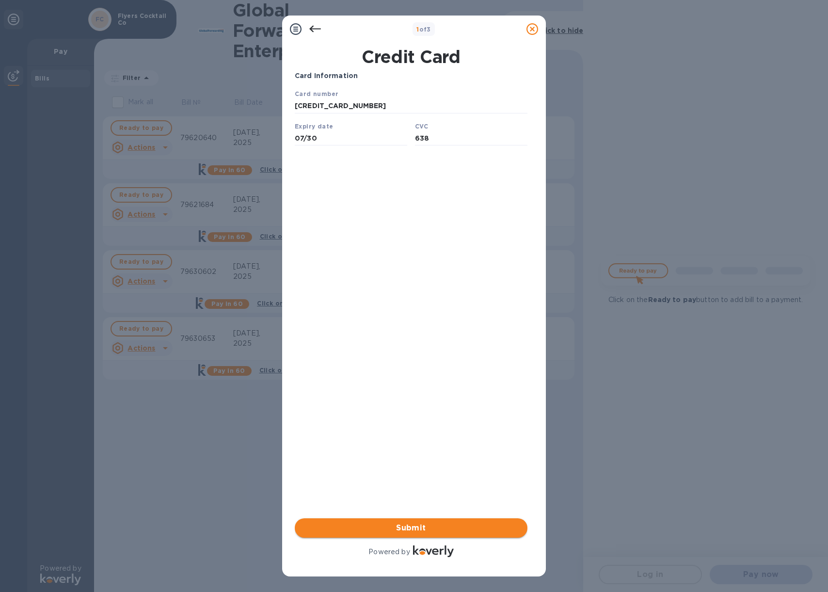
click at [415, 525] on span "Submit" at bounding box center [411, 528] width 217 height 12
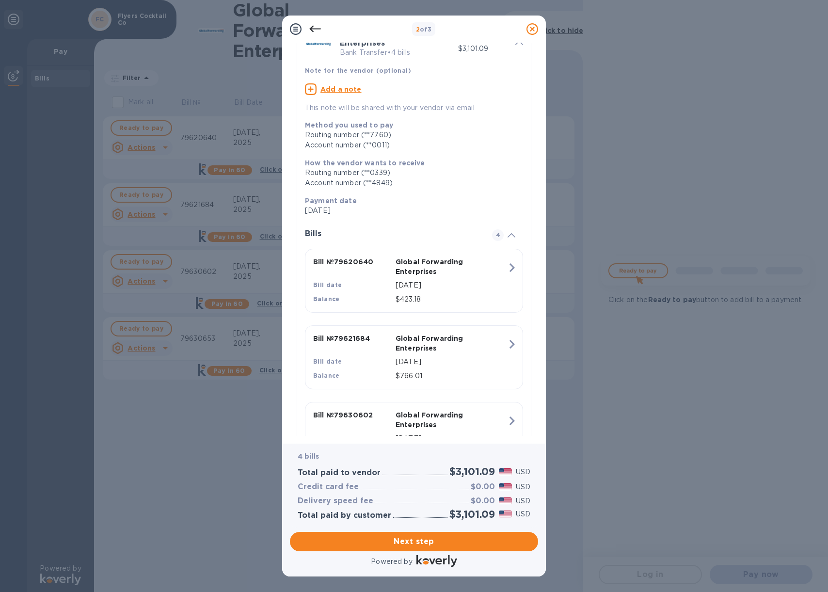
scroll to position [187, 0]
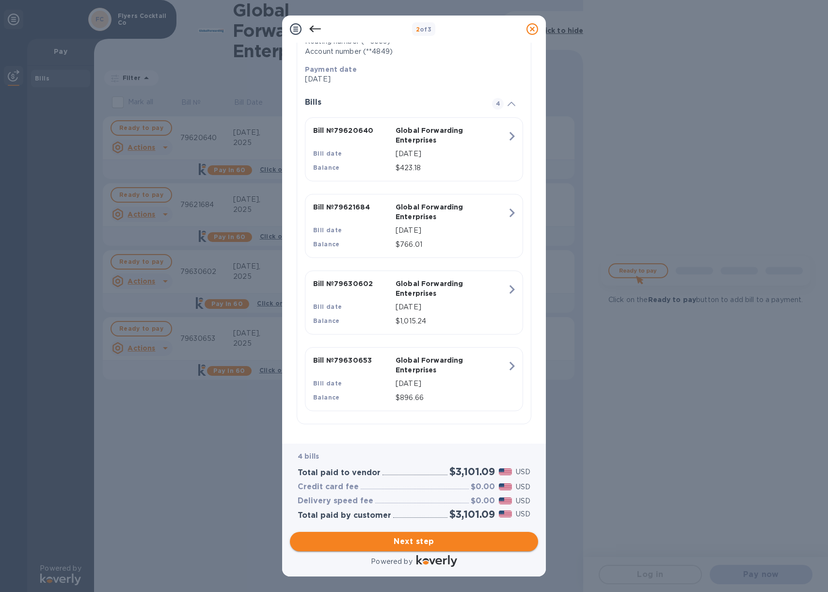
click at [429, 540] on span "Next step" at bounding box center [414, 542] width 233 height 12
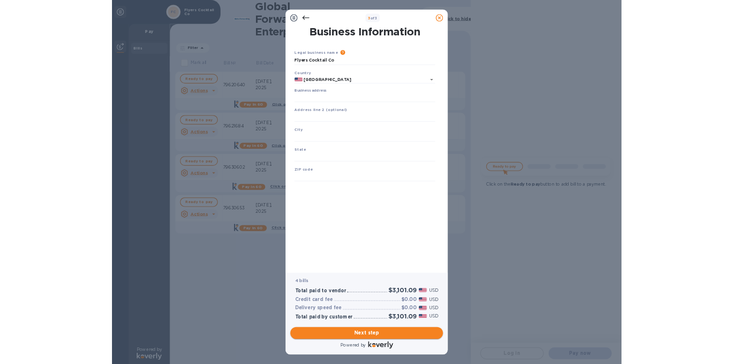
scroll to position [0, 0]
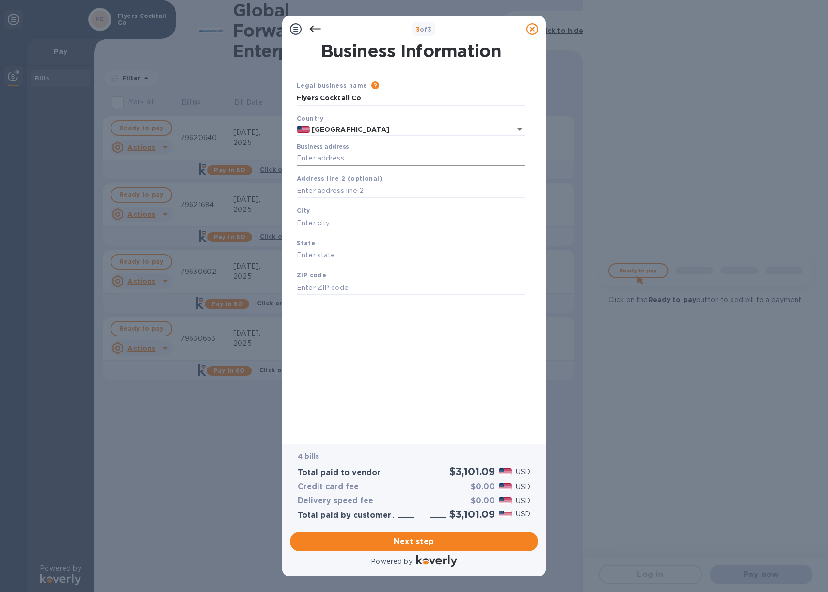
click at [342, 157] on input "Business address" at bounding box center [411, 158] width 229 height 15
type input "[STREET_ADDRESS]"
click at [383, 192] on input "text" at bounding box center [411, 191] width 229 height 15
click at [380, 219] on input "text" at bounding box center [411, 223] width 229 height 15
type input "[GEOGRAPHIC_DATA]"
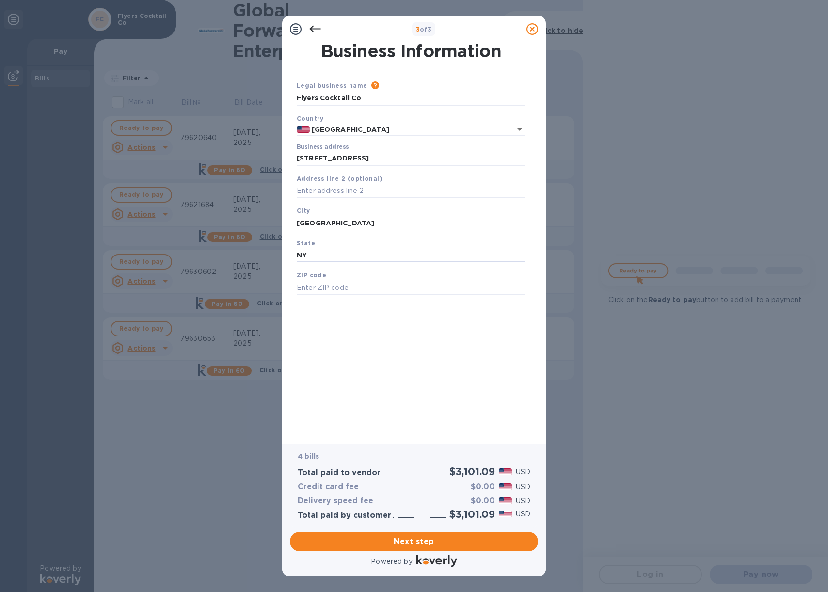
type input "NY"
type input "11249"
click at [424, 544] on span "Next step" at bounding box center [414, 542] width 233 height 12
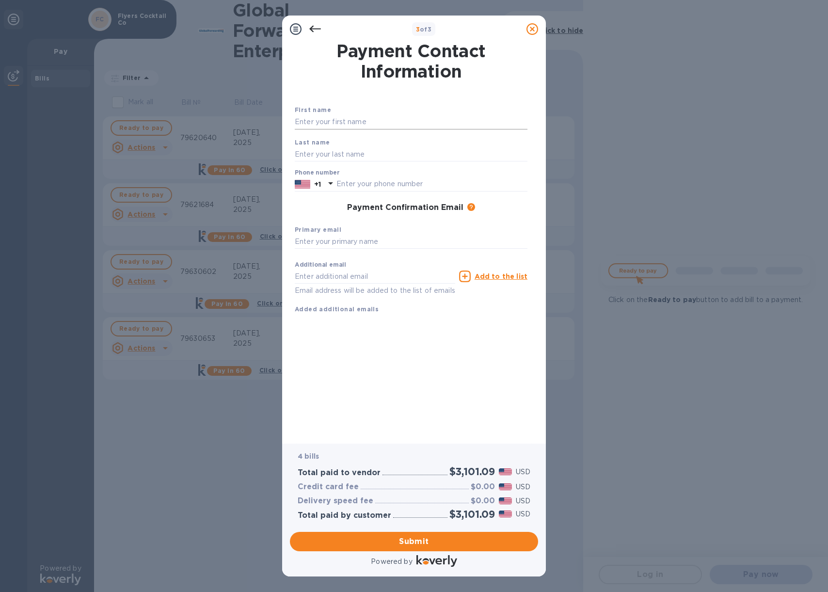
click at [359, 119] on input "text" at bounding box center [411, 122] width 233 height 15
type input "[PERSON_NAME]"
type input "4049062237"
type input "[PERSON_NAME][EMAIL_ADDRESS][DOMAIN_NAME]"
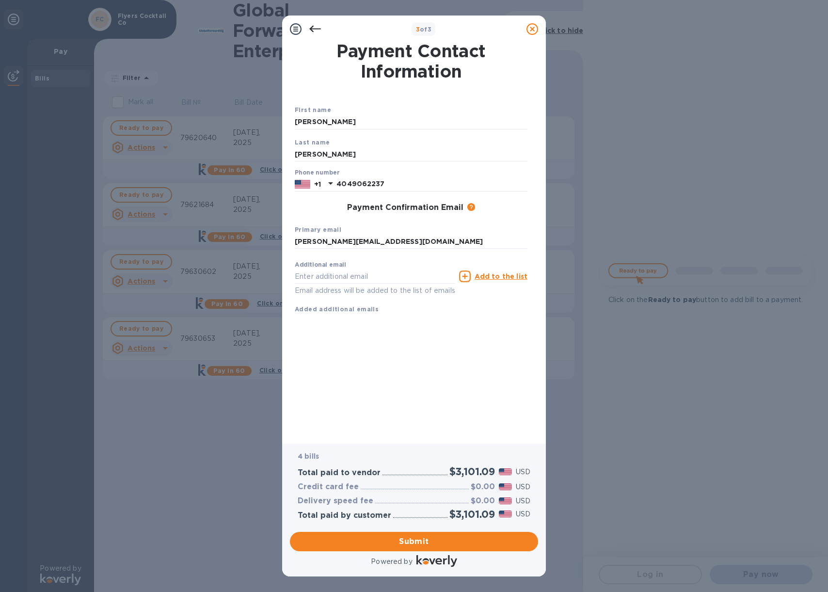
click at [411, 348] on div "Payment Contact Information First name [PERSON_NAME] Last name [PERSON_NAME] Ph…" at bounding box center [414, 236] width 239 height 387
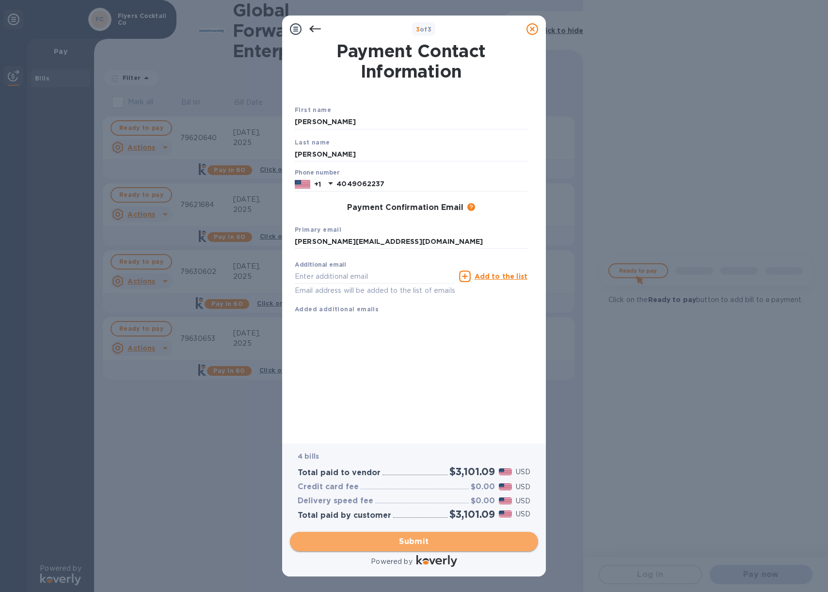
click at [422, 543] on span "Submit" at bounding box center [414, 542] width 233 height 12
